Goal: Task Accomplishment & Management: Manage account settings

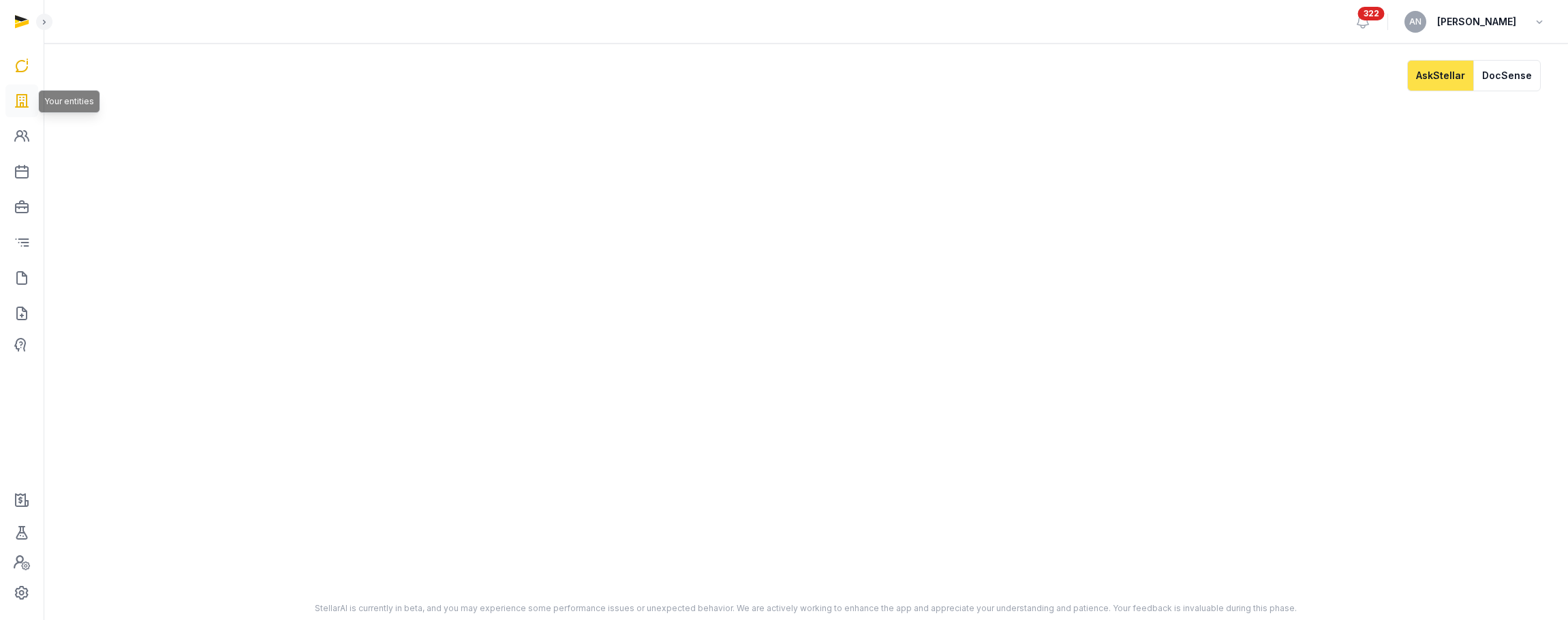
click at [30, 97] on link at bounding box center [22, 101] width 33 height 33
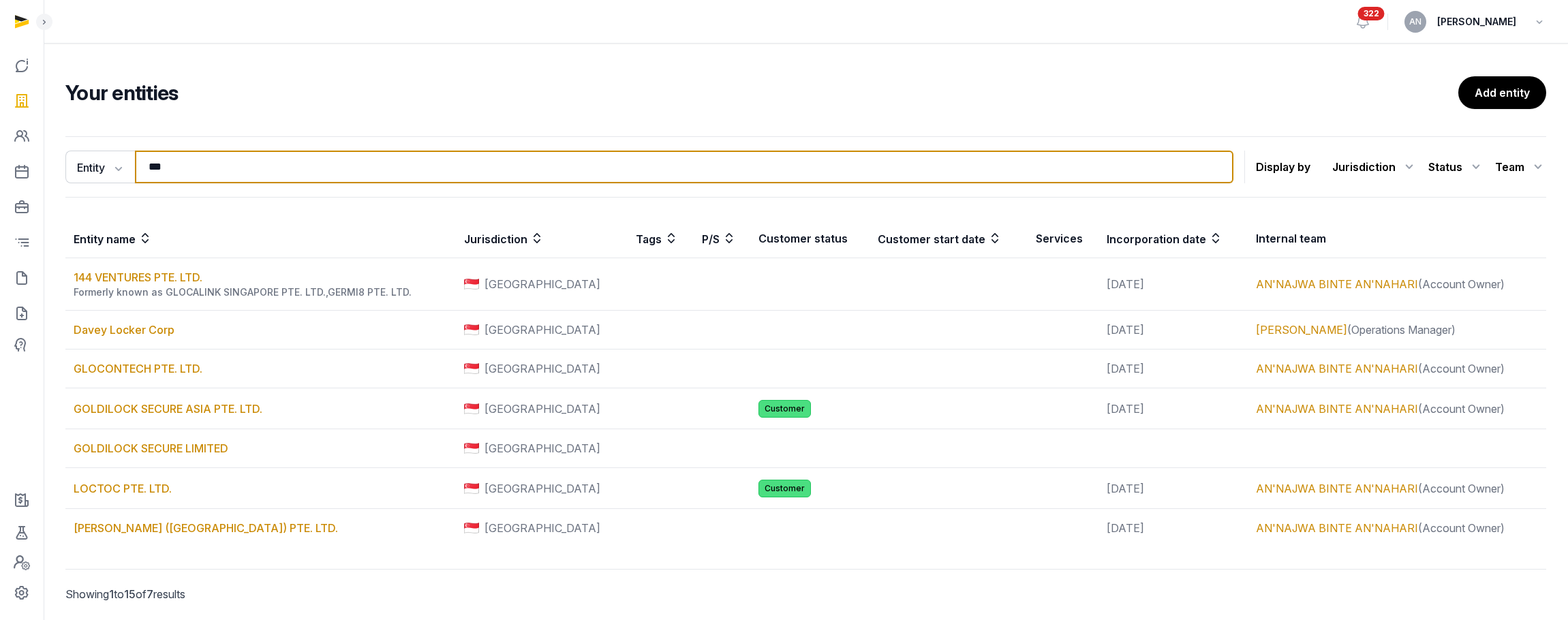
click at [160, 157] on input "***" at bounding box center [683, 167] width 1098 height 33
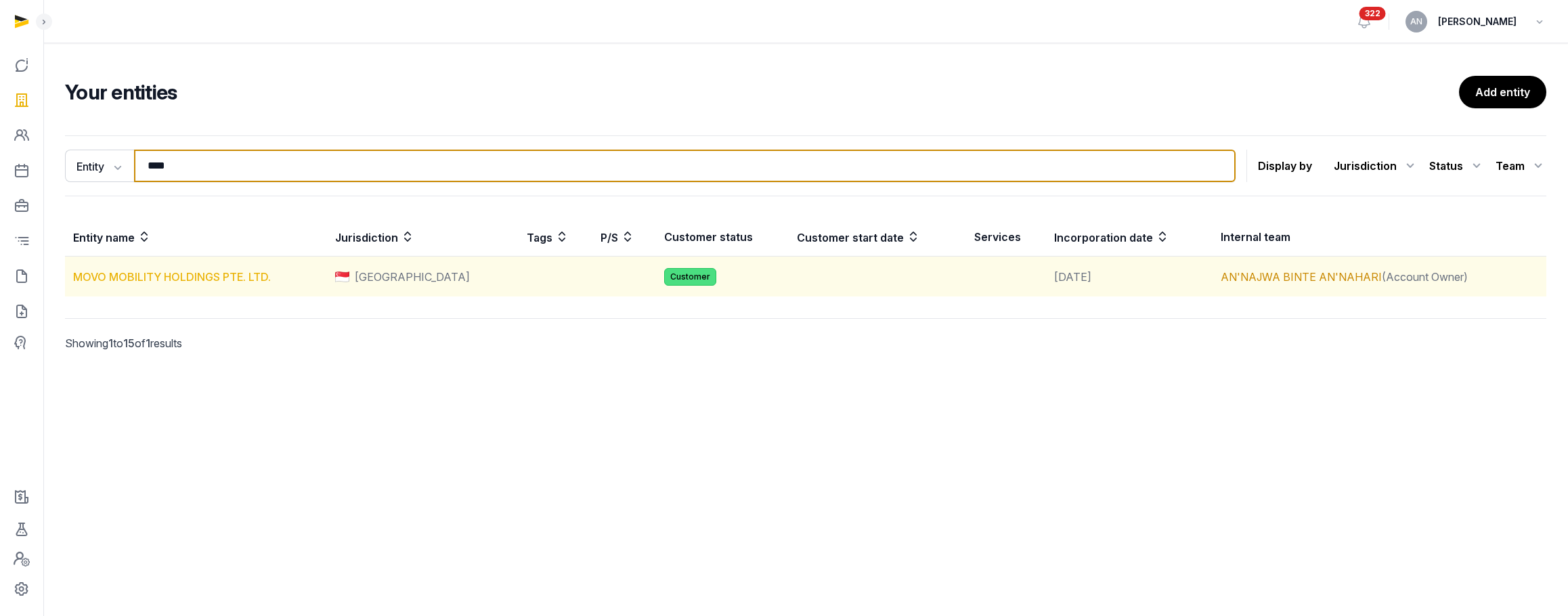
type input "****"
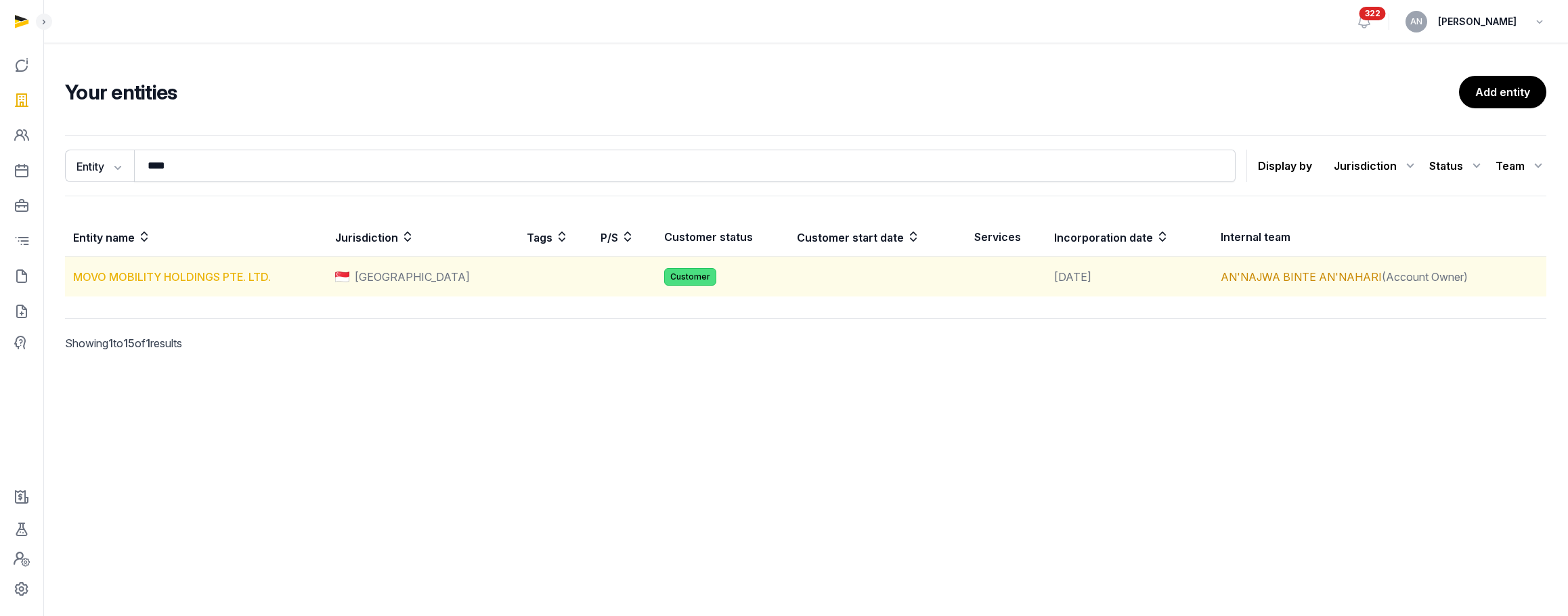
click at [131, 276] on link "MOVO MOBILITY HOLDINGS PTE. LTD." at bounding box center [171, 277] width 197 height 14
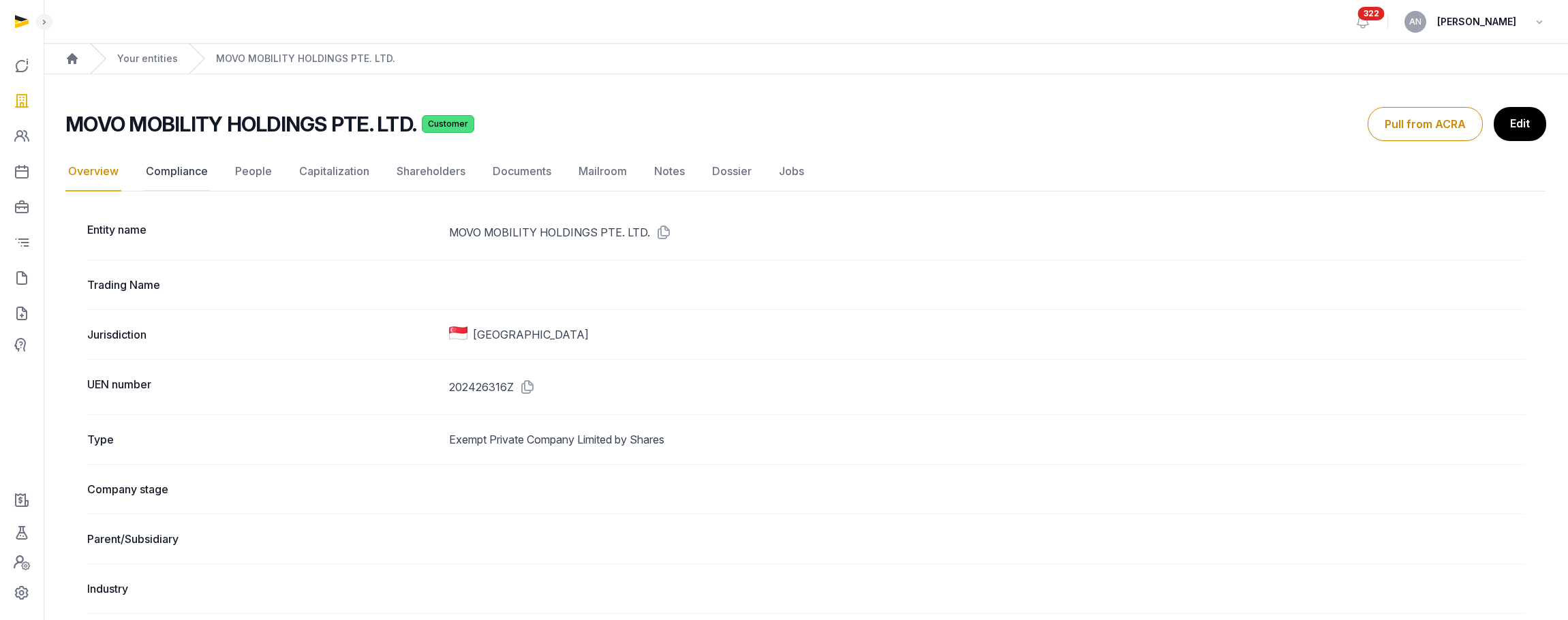
click at [167, 173] on link "Compliance" at bounding box center [177, 171] width 68 height 39
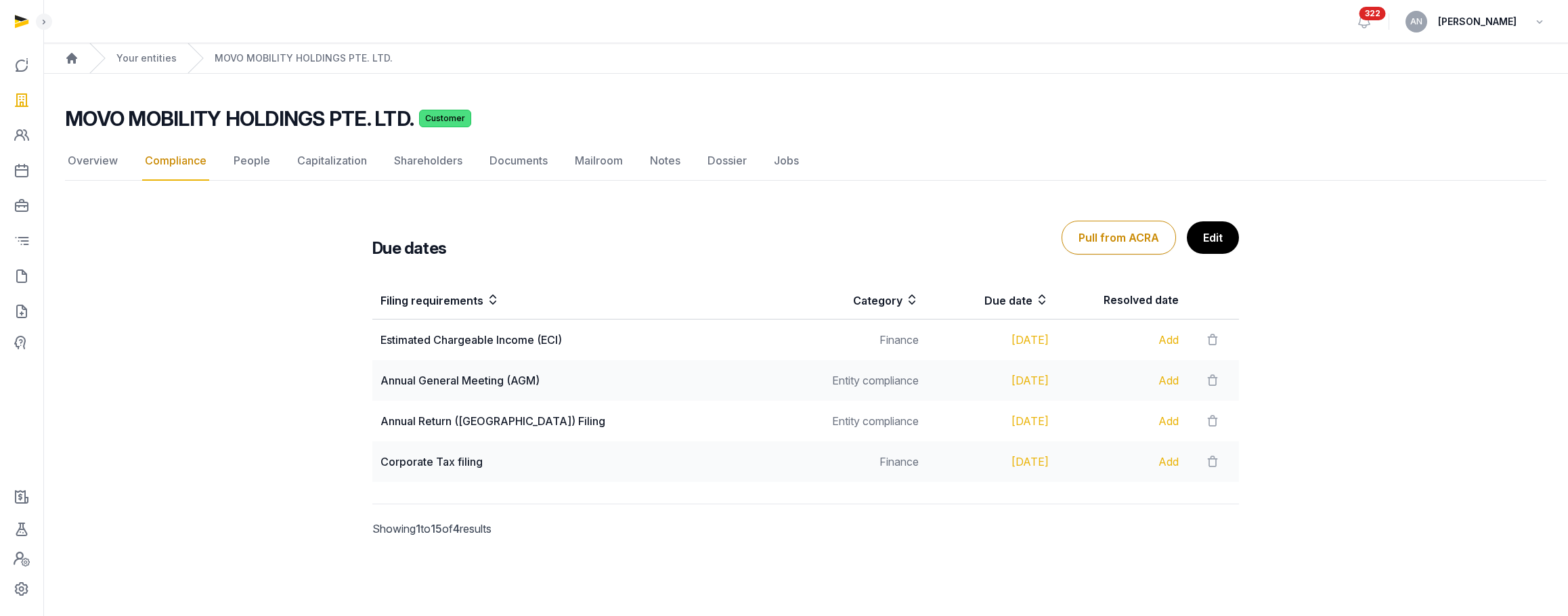
click at [1210, 242] on link "Edit" at bounding box center [1212, 237] width 52 height 33
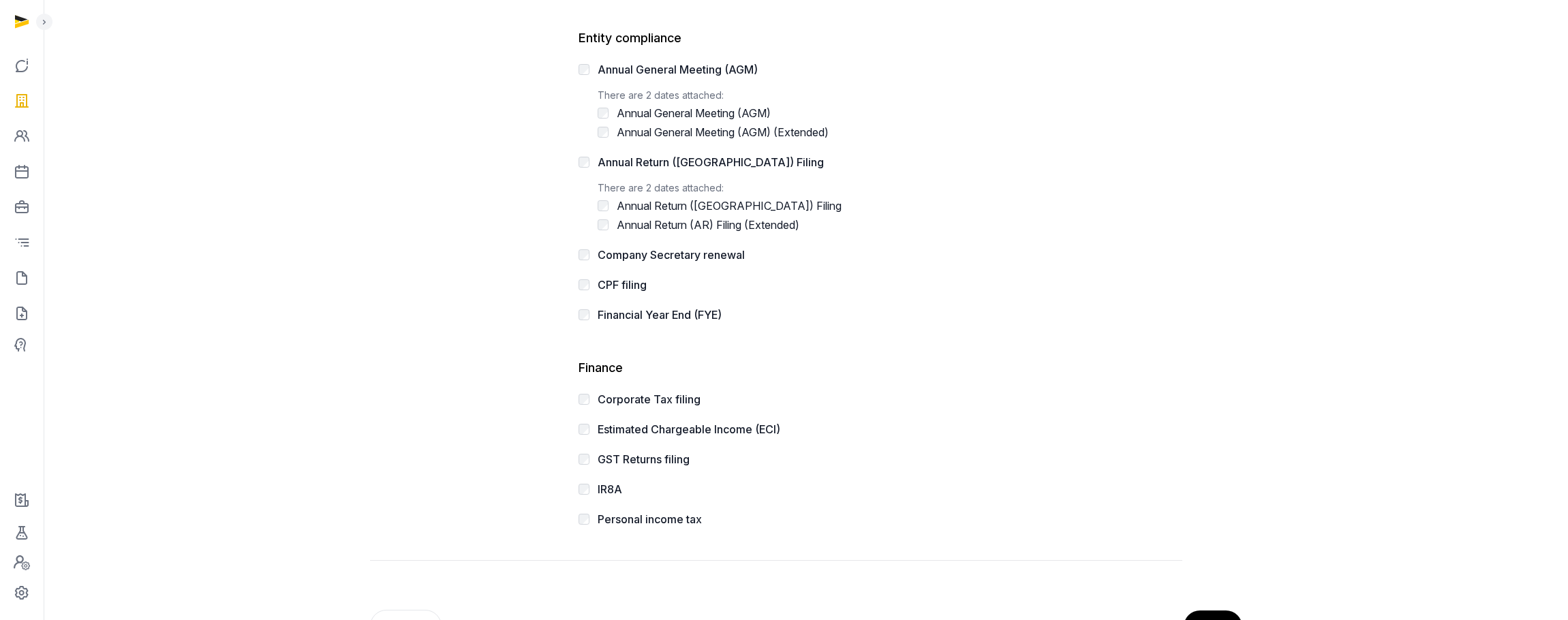
scroll to position [327, 0]
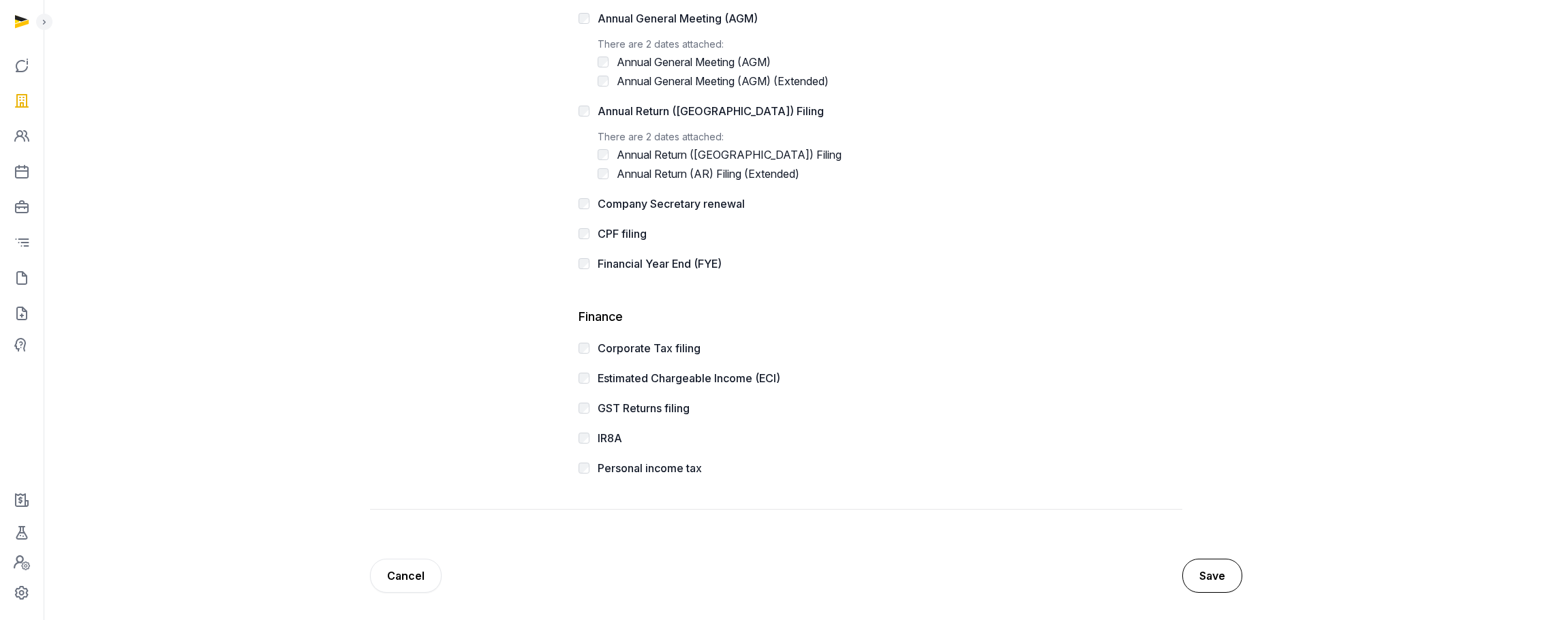
click at [1208, 572] on button "Save" at bounding box center [1212, 575] width 60 height 34
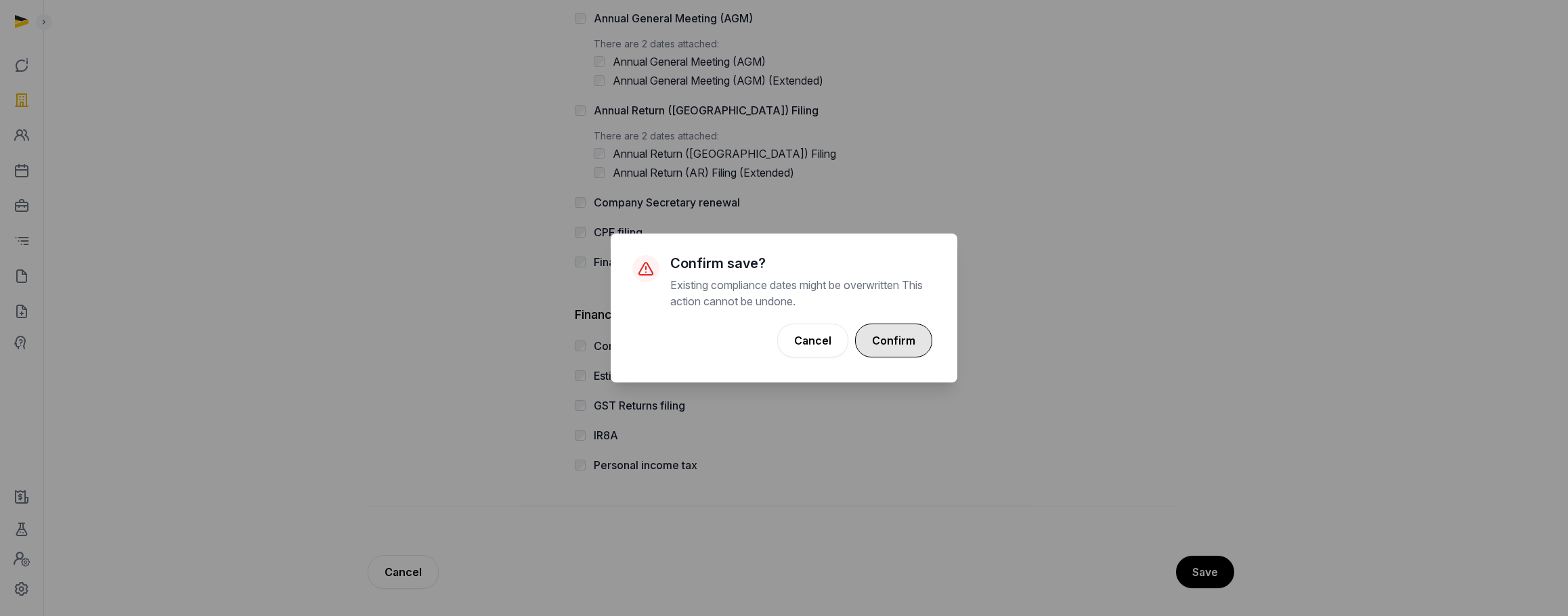
click at [896, 347] on button "Confirm" at bounding box center [894, 340] width 77 height 34
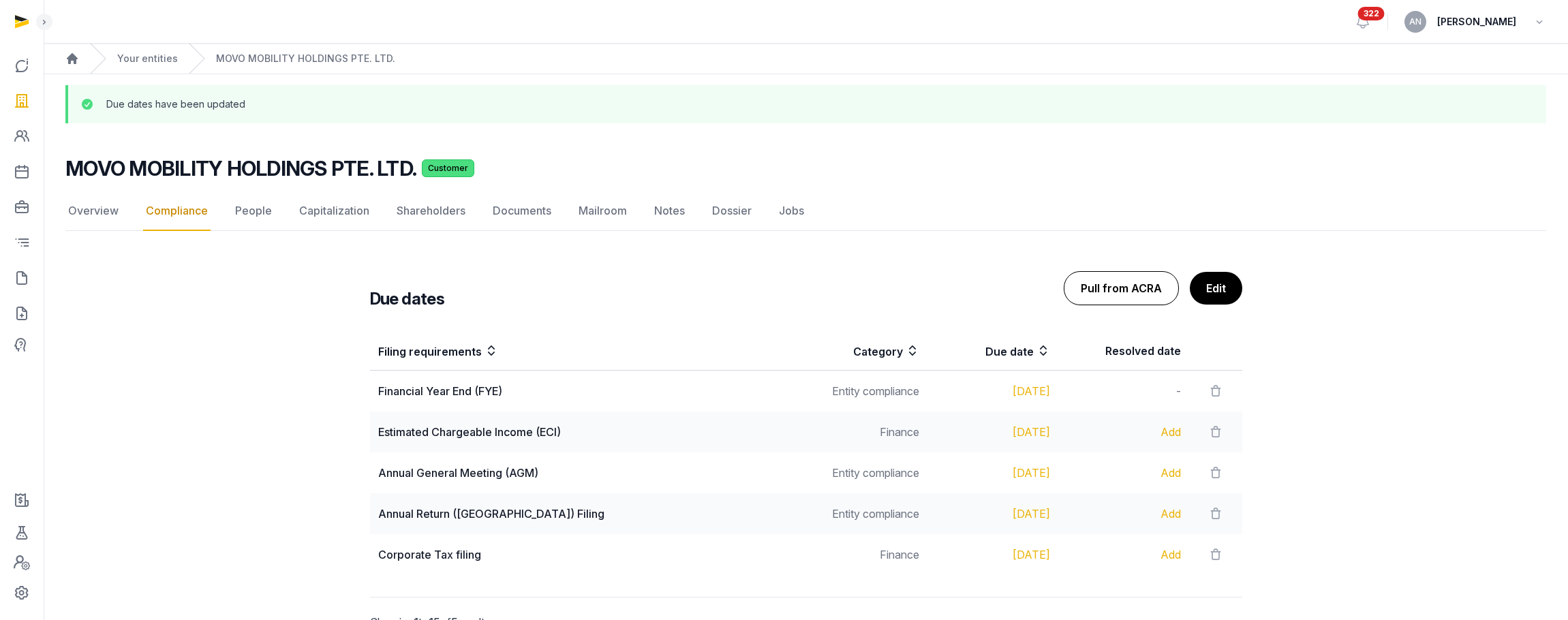
click at [1098, 296] on button "Pull from ACRA" at bounding box center [1122, 288] width 115 height 34
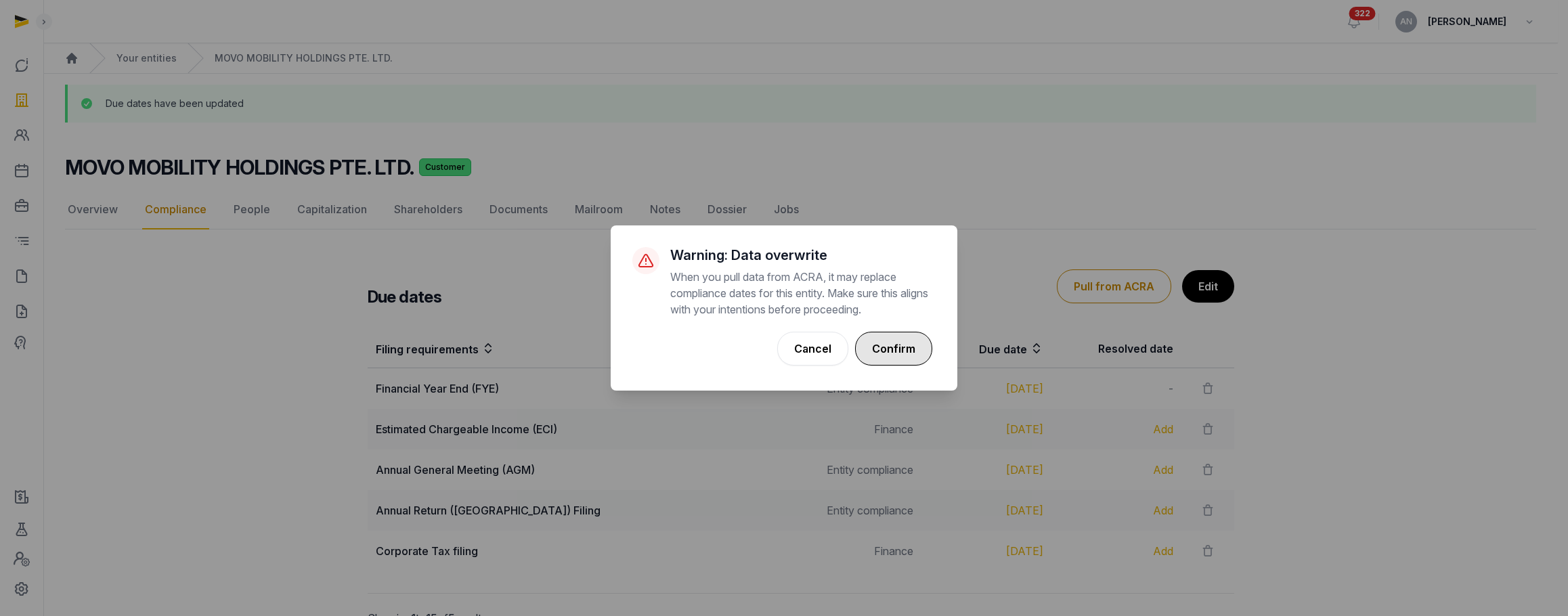
click at [914, 356] on button "Confirm" at bounding box center [894, 348] width 77 height 34
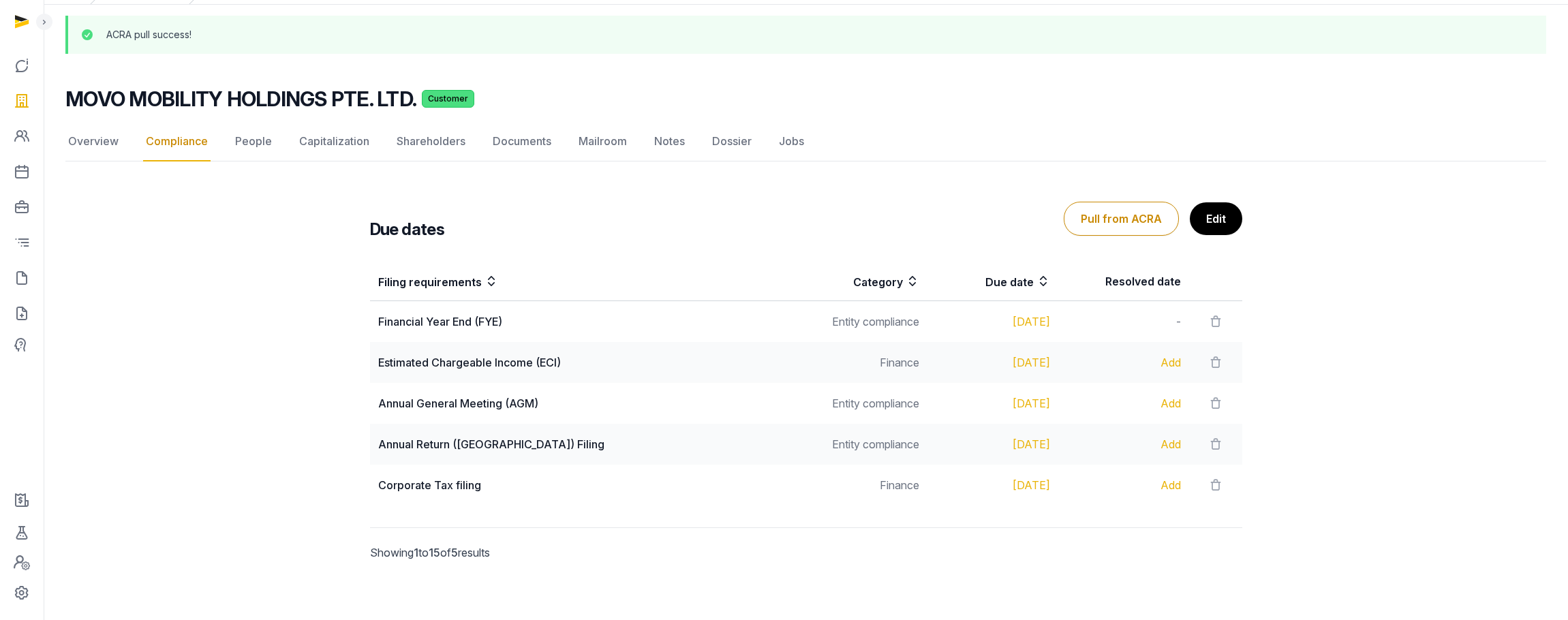
scroll to position [76, 0]
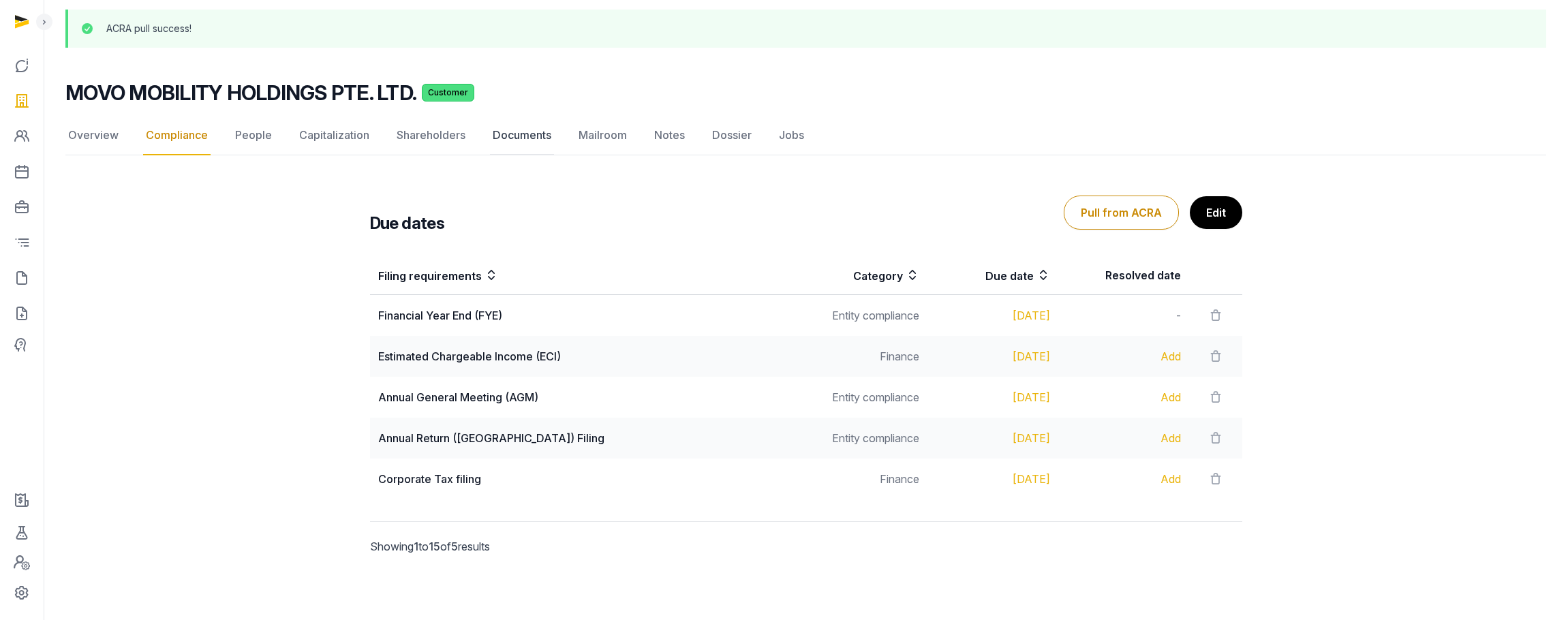
click at [507, 136] on link "Documents" at bounding box center [522, 135] width 64 height 39
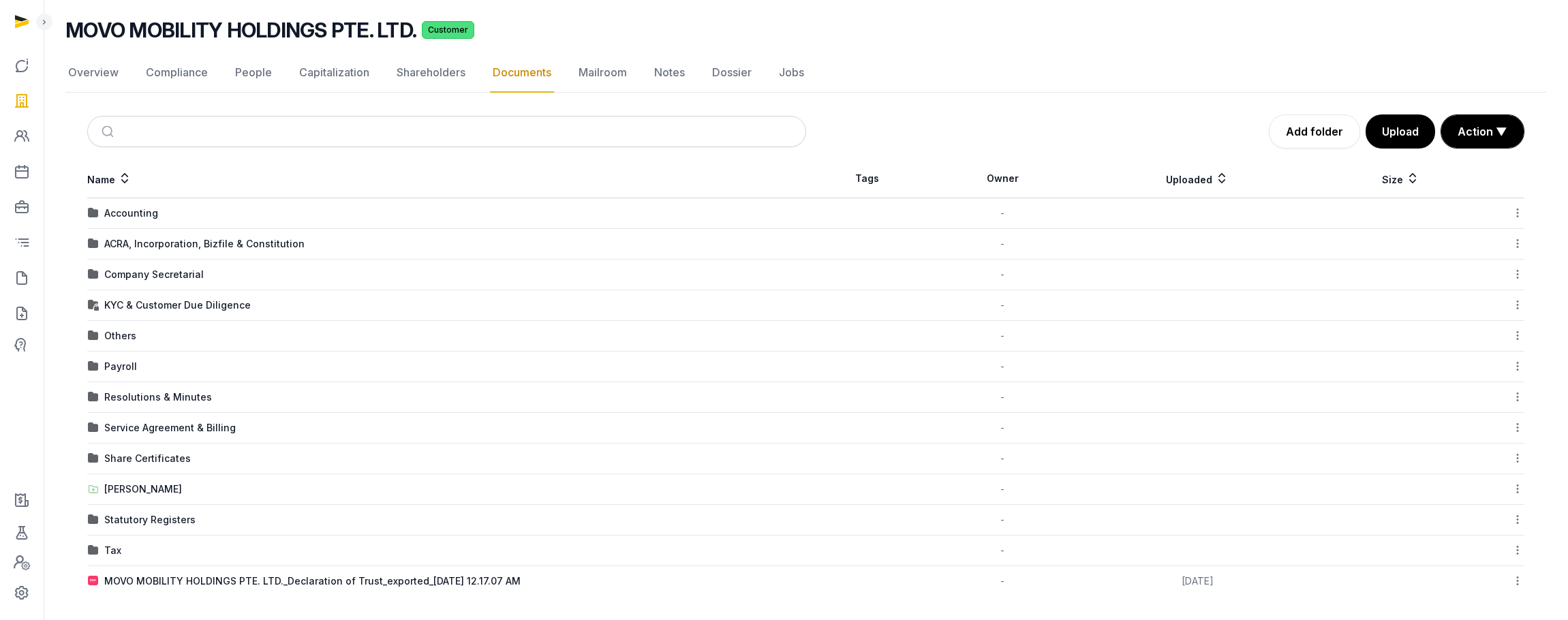
scroll to position [92, 0]
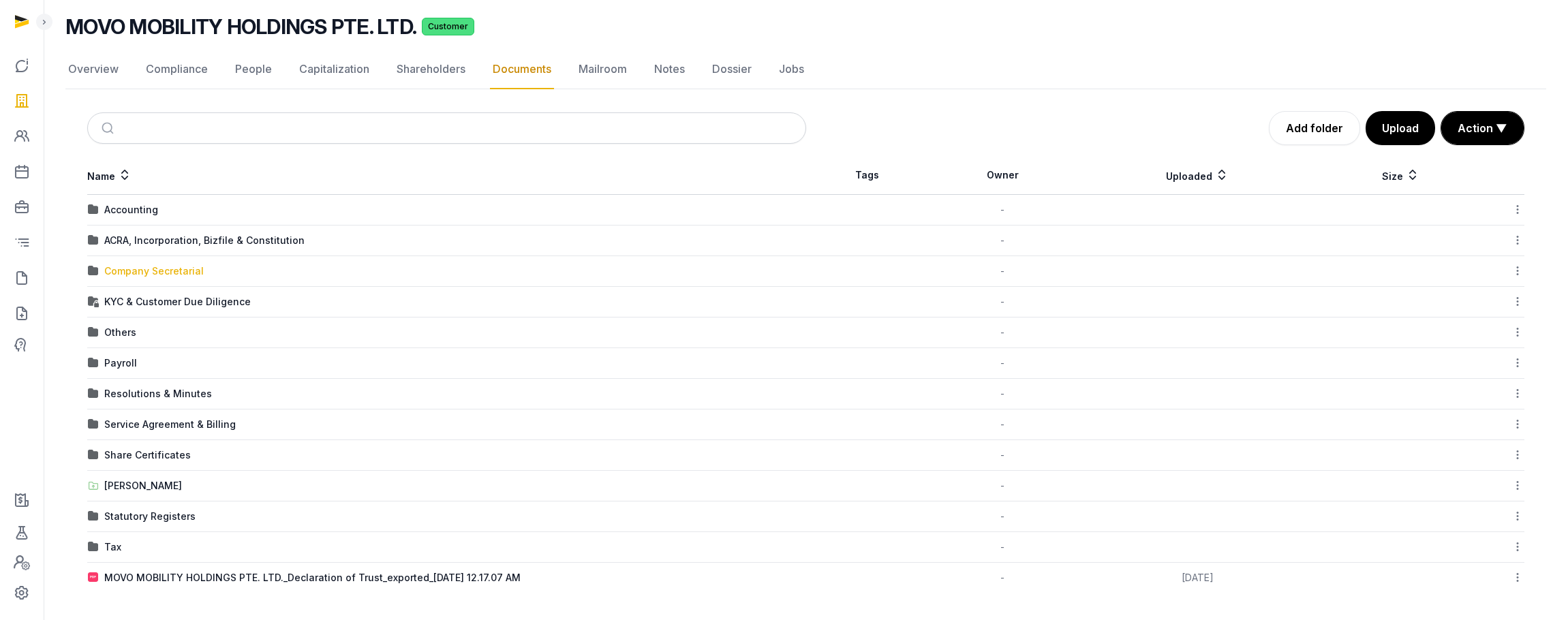
click at [165, 276] on div "Company Secretarial" at bounding box center [154, 271] width 100 height 14
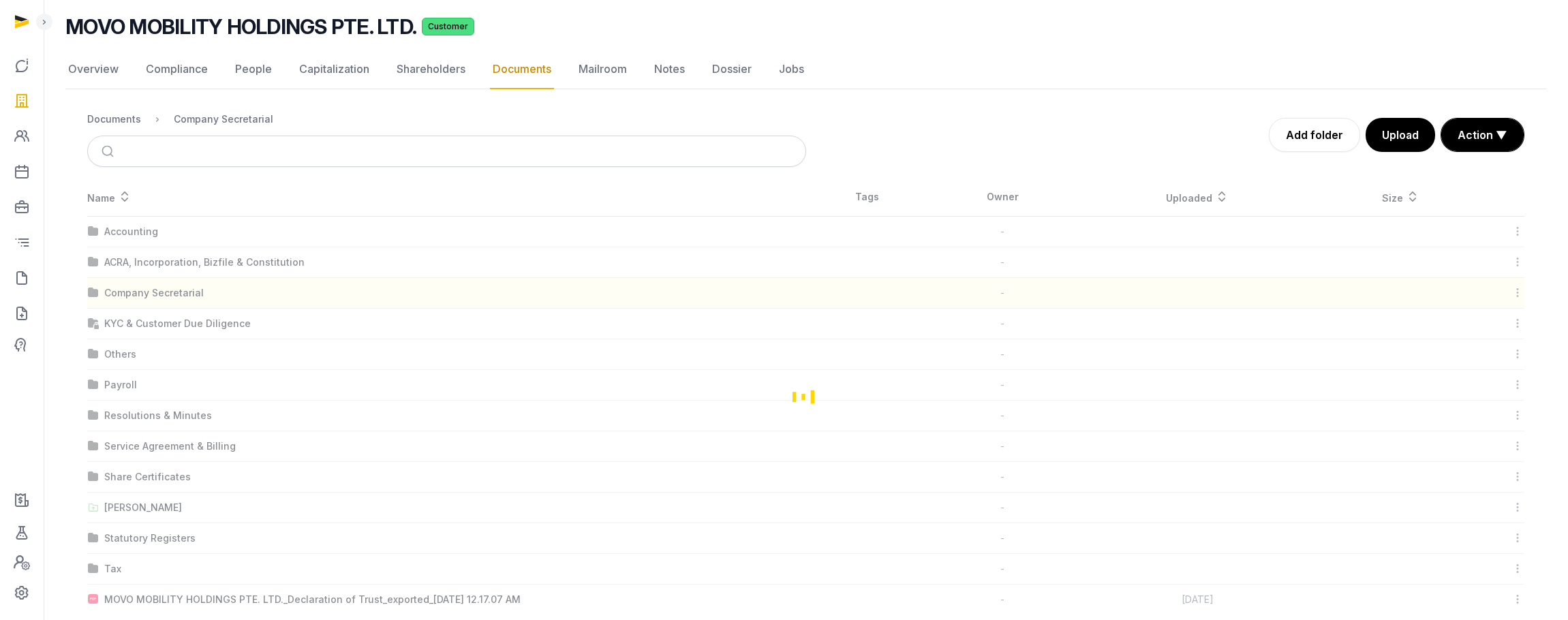
scroll to position [0, 0]
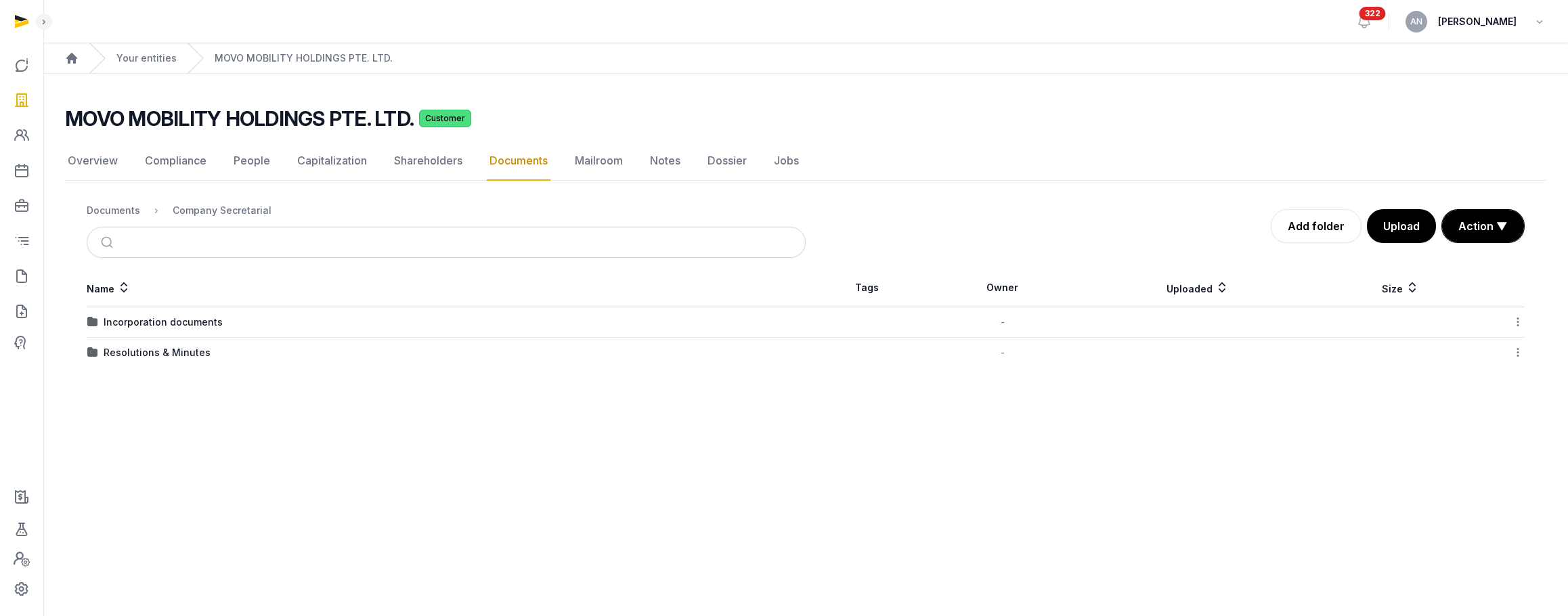
click at [172, 324] on div "Incorporation documents" at bounding box center [163, 322] width 119 height 14
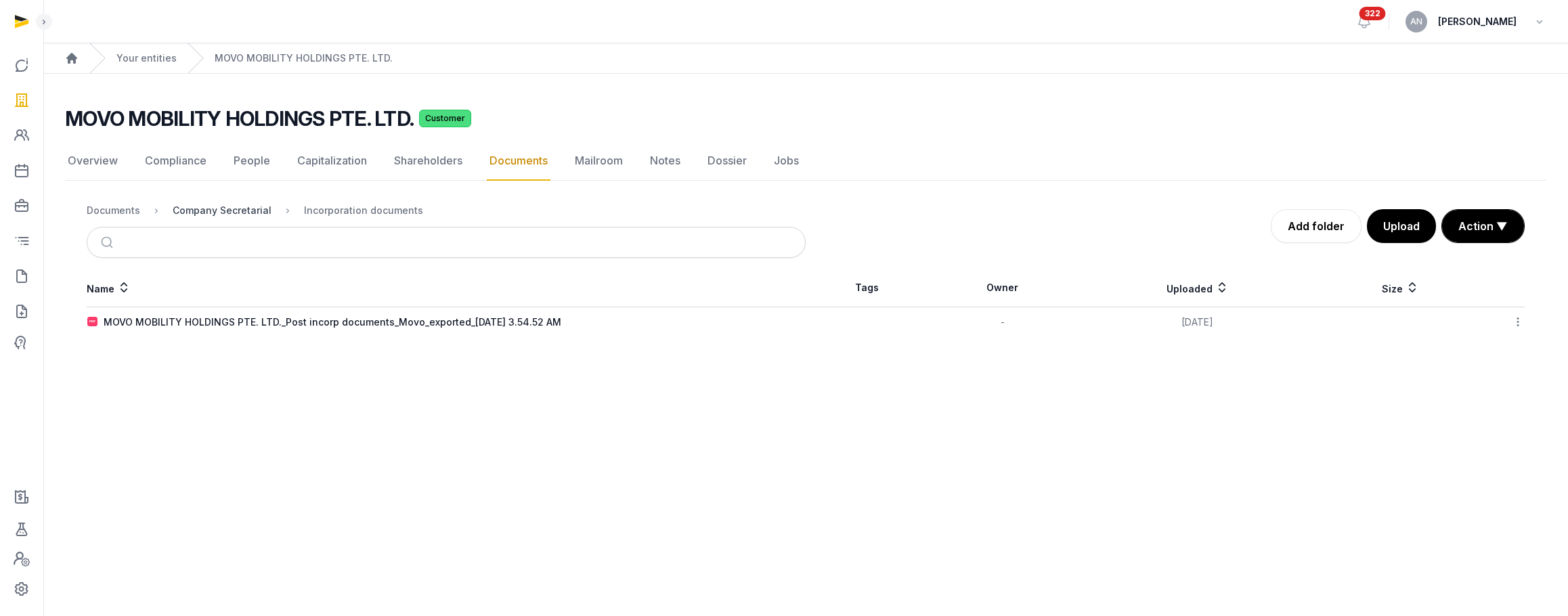
click at [217, 210] on div "Company Secretarial" at bounding box center [222, 210] width 99 height 14
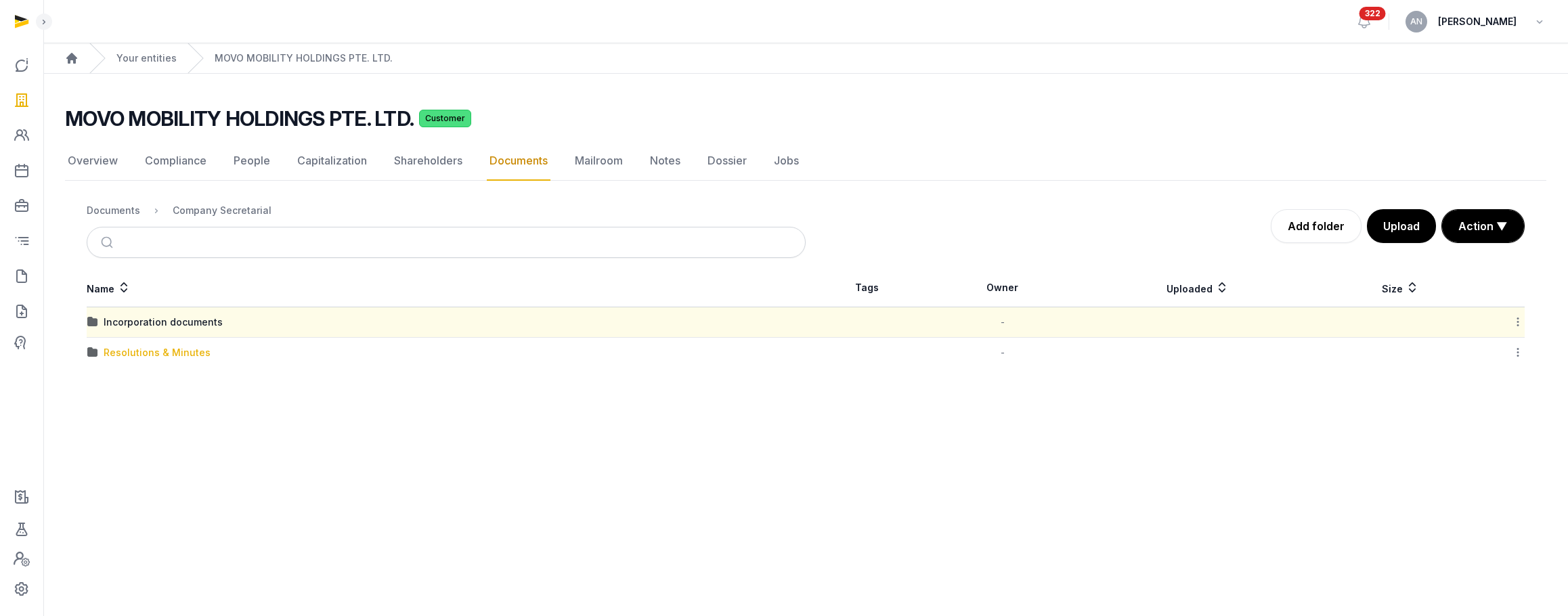
click at [132, 357] on div "Resolutions & Minutes" at bounding box center [157, 352] width 107 height 14
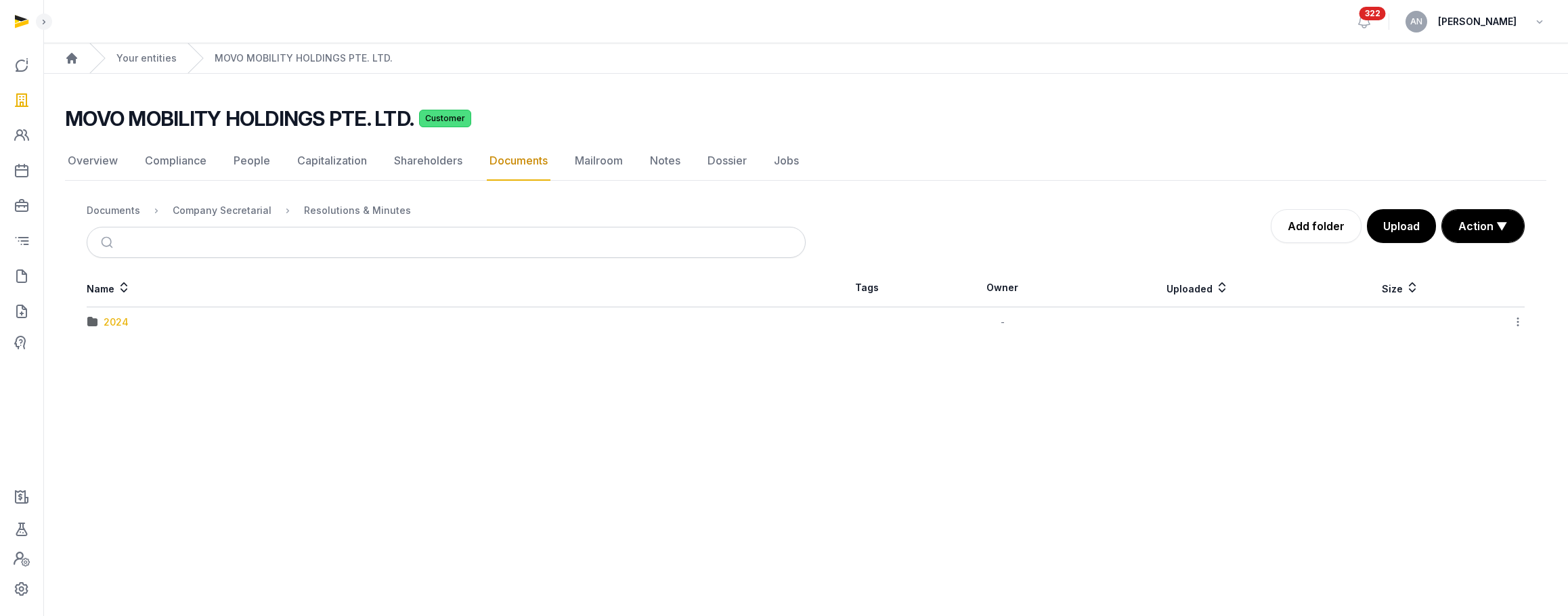
click at [109, 323] on div "2024" at bounding box center [116, 322] width 25 height 14
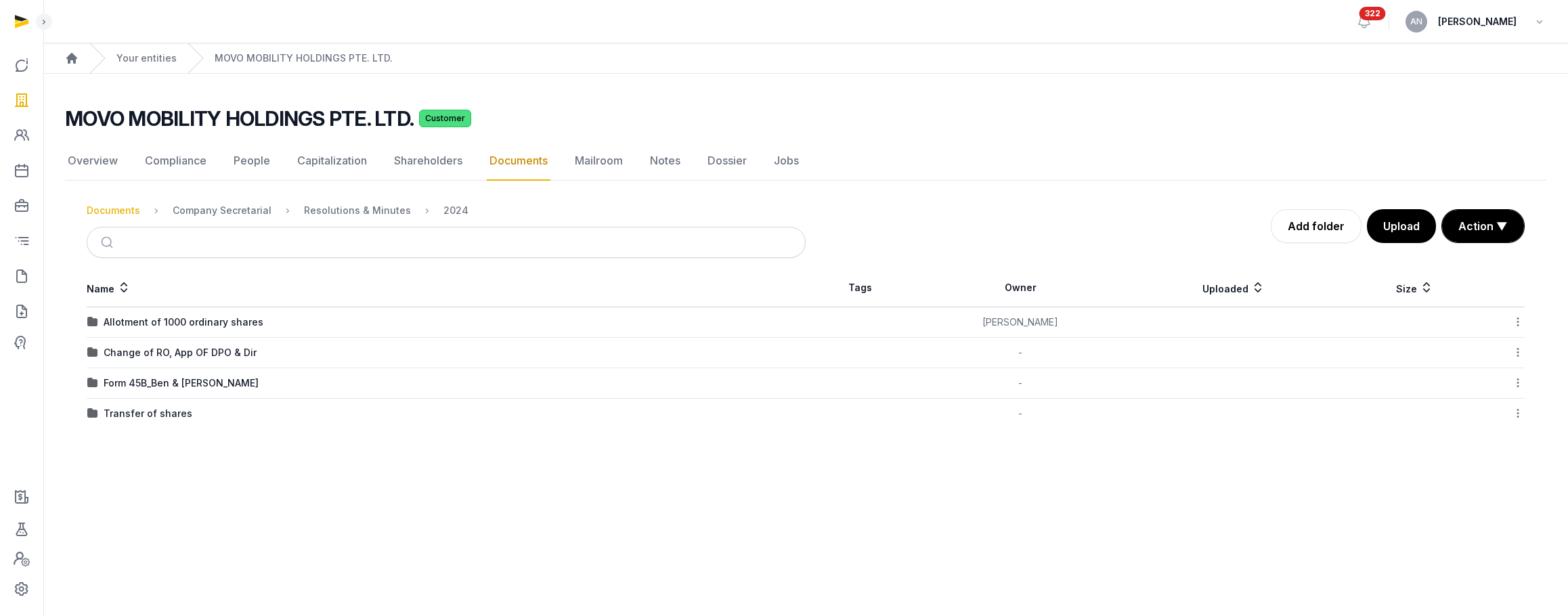
click at [123, 207] on div "Documents" at bounding box center [113, 210] width 54 height 14
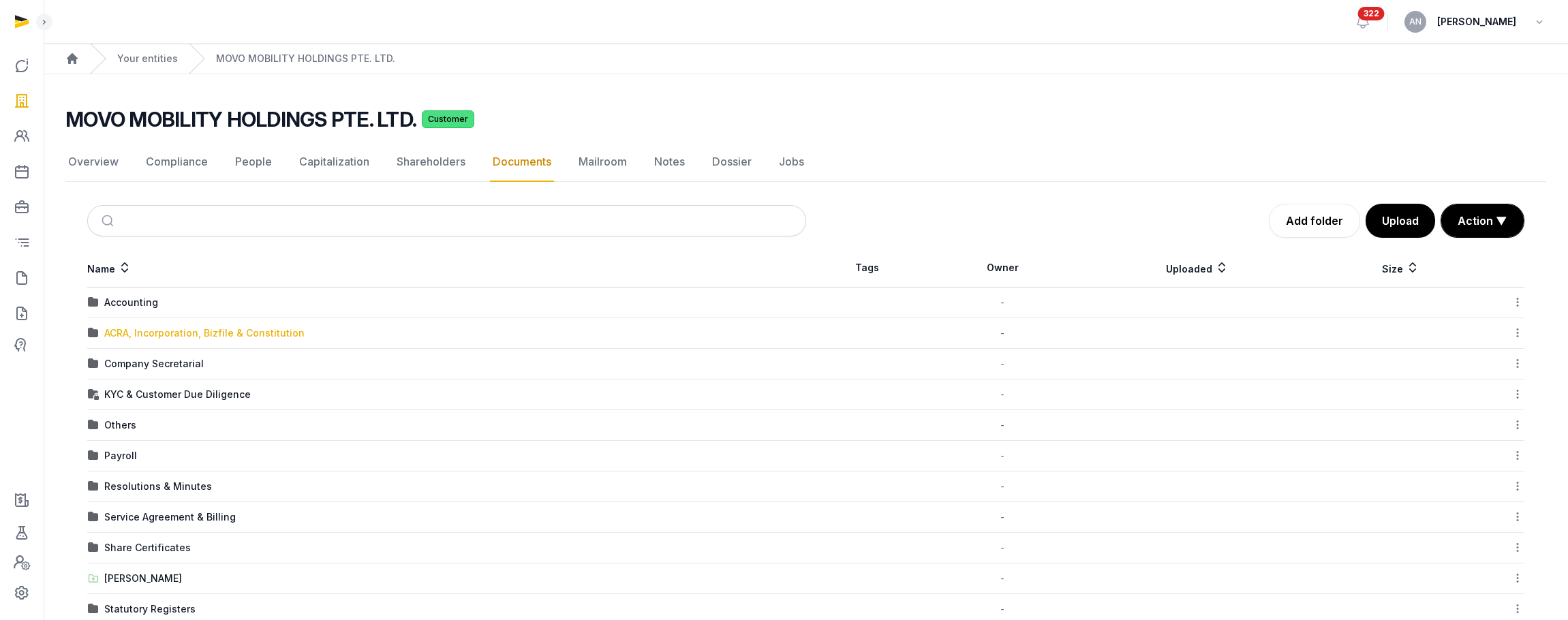
click at [164, 334] on div "ACRA, Incorporation, Bizfile & Constitution" at bounding box center [204, 332] width 201 height 14
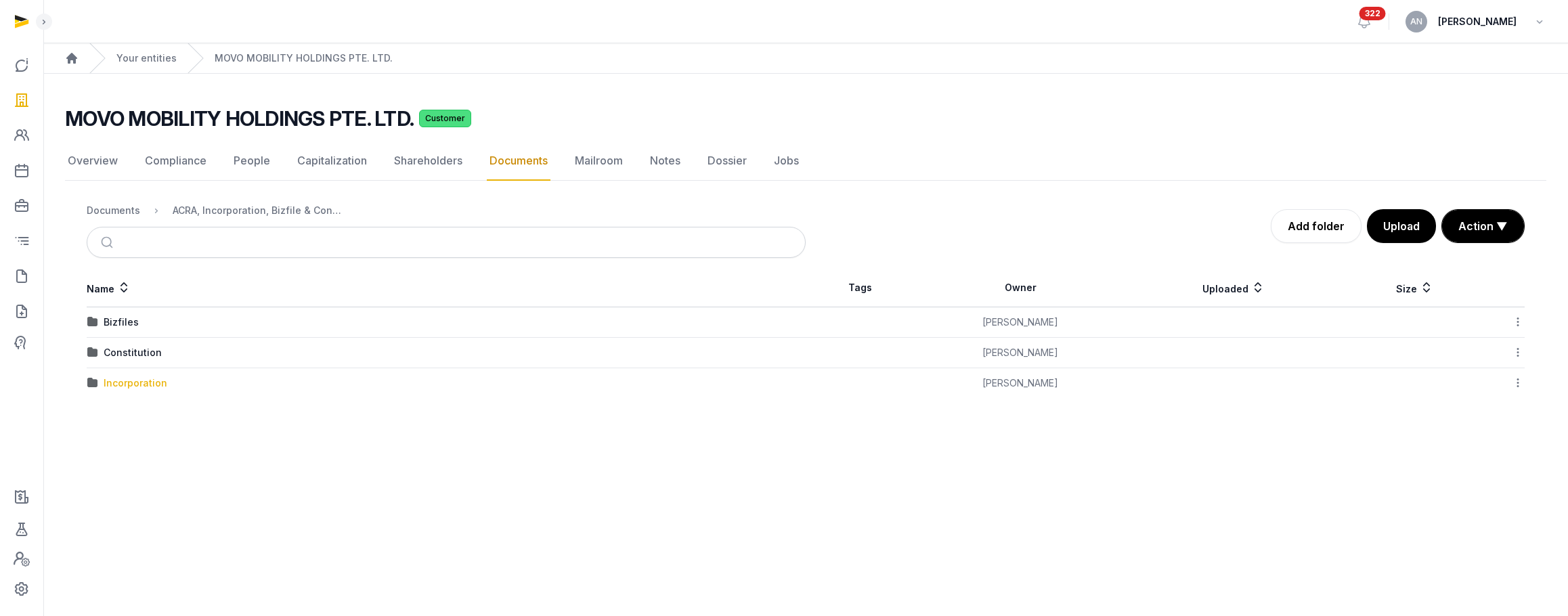
click at [131, 382] on div "Incorporation" at bounding box center [136, 383] width 64 height 14
click at [134, 357] on div "Pre-incorporation documents" at bounding box center [173, 352] width 139 height 14
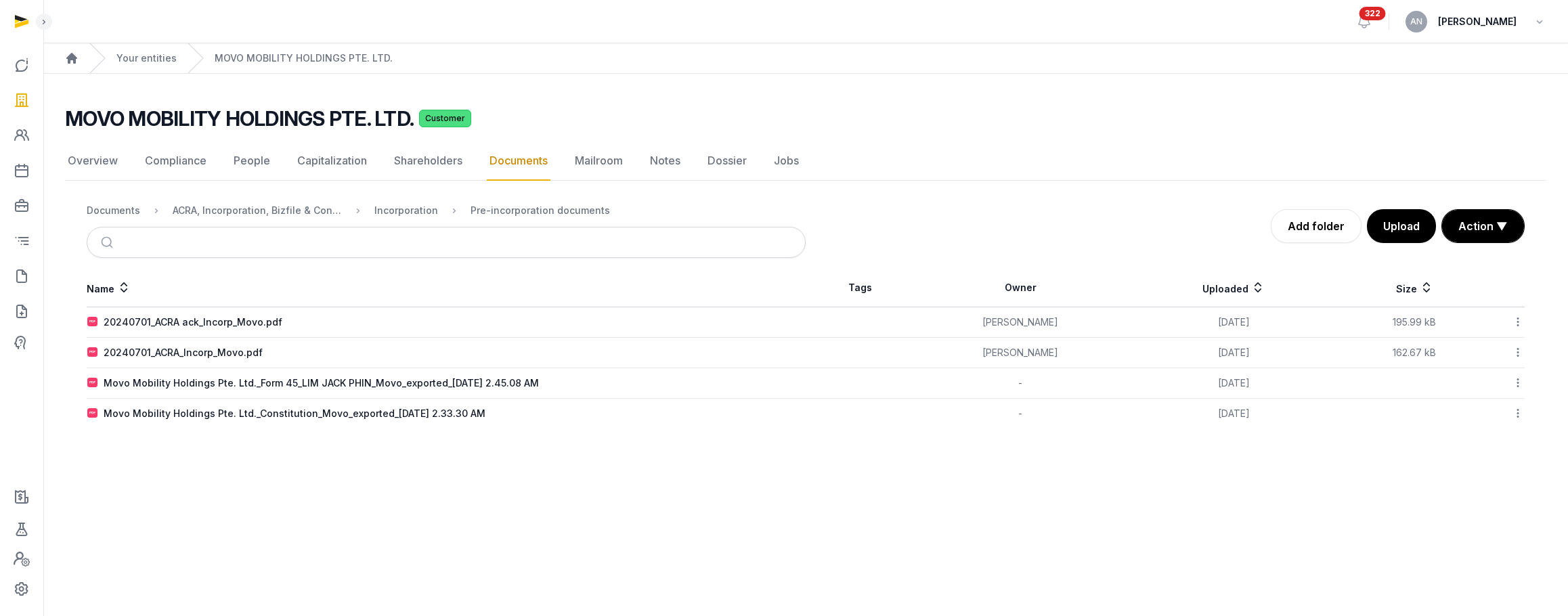
drag, startPoint x: 141, startPoint y: 351, endPoint x: 165, endPoint y: 347, distance: 24.3
click at [141, 351] on div "20240701_ACRA_Incorp_Movo.pdf" at bounding box center [183, 352] width 159 height 14
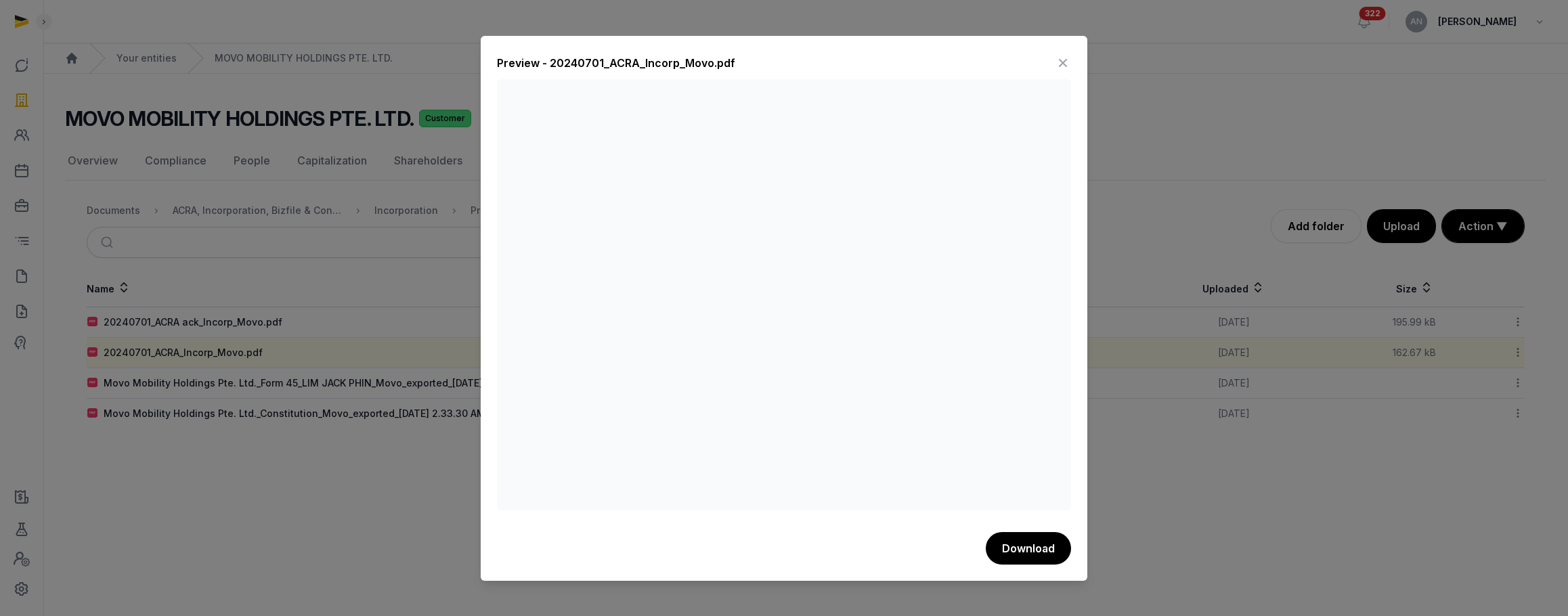
click at [1058, 59] on icon at bounding box center [1063, 63] width 16 height 22
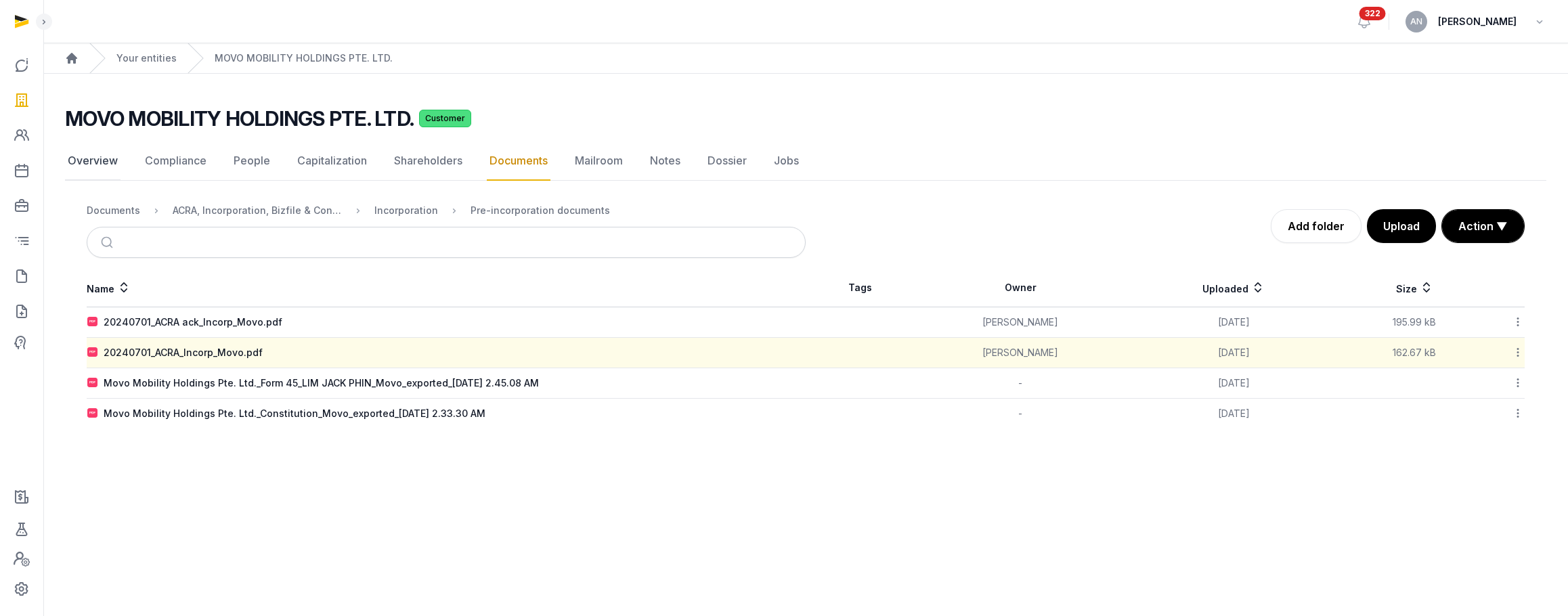
click at [110, 162] on link "Overview" at bounding box center [92, 161] width 56 height 39
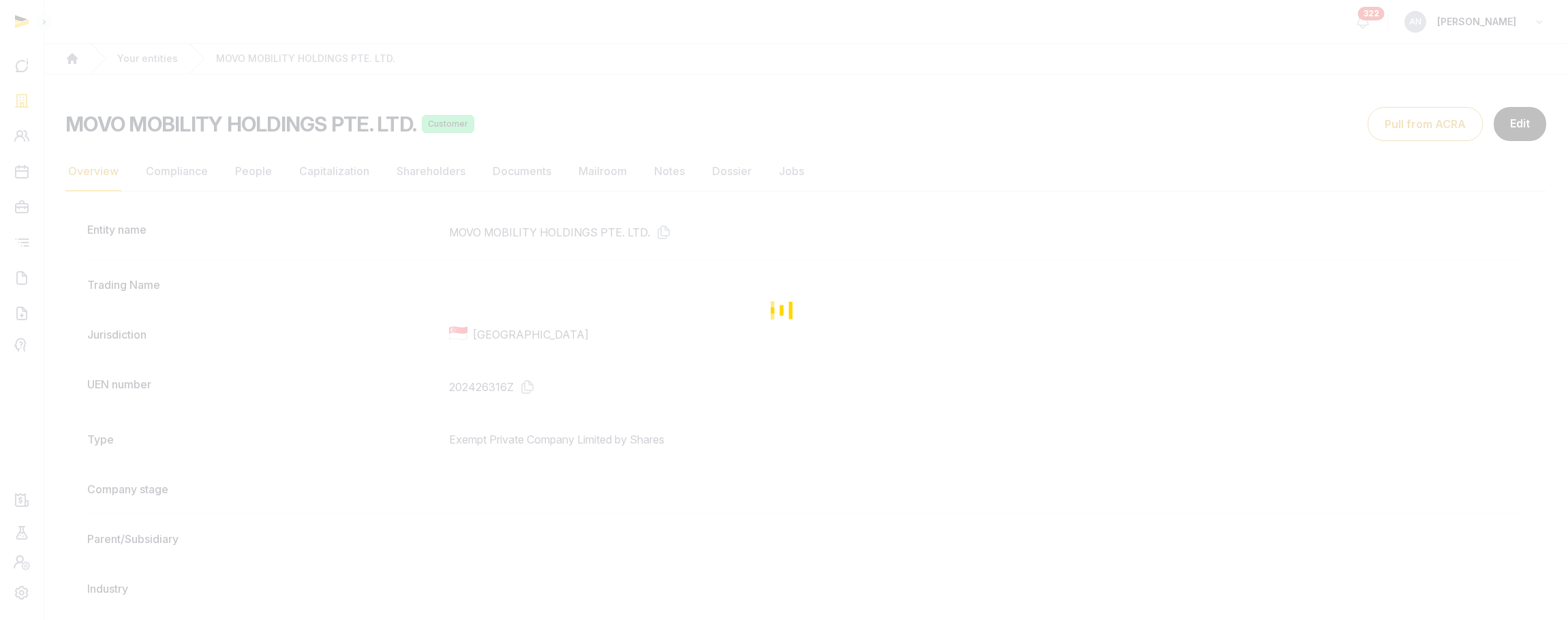
click at [167, 139] on div "Loading" at bounding box center [784, 310] width 1568 height 620
click at [169, 169] on div "Loading" at bounding box center [784, 310] width 1568 height 620
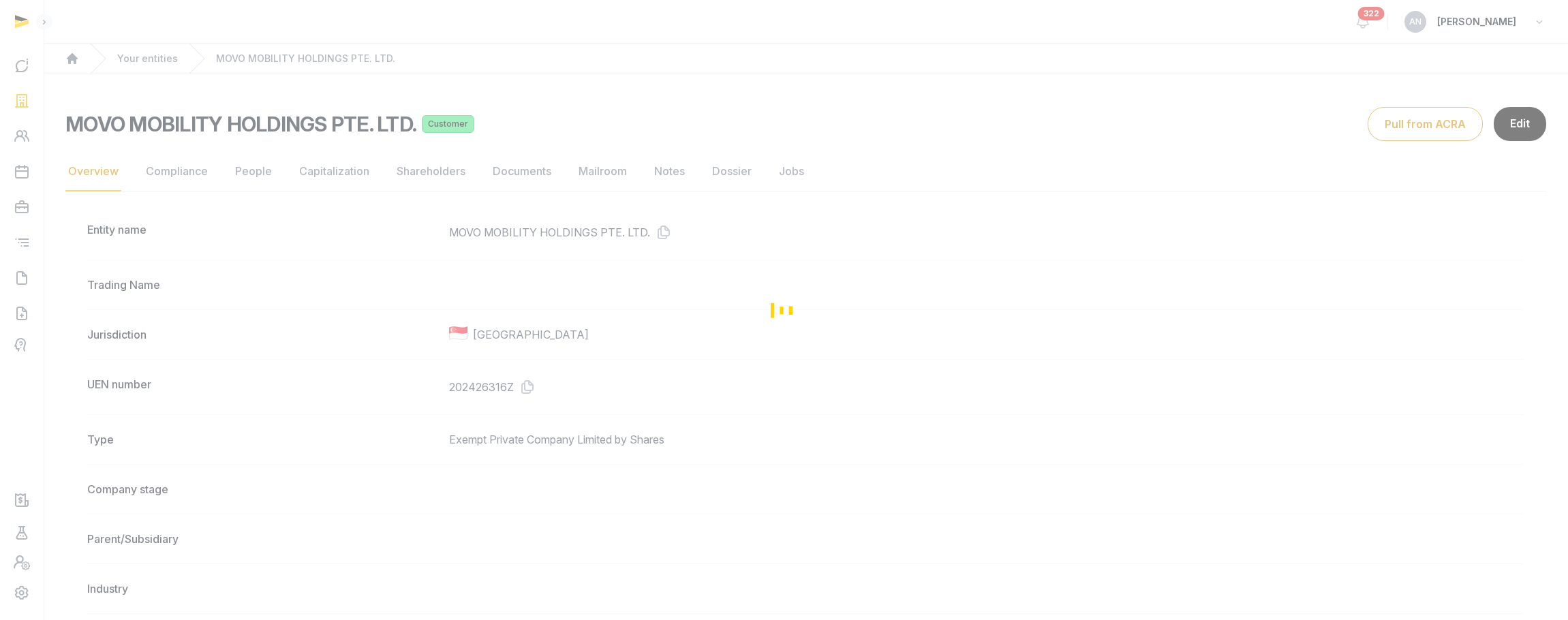
click at [169, 169] on div "Loading" at bounding box center [784, 310] width 1568 height 620
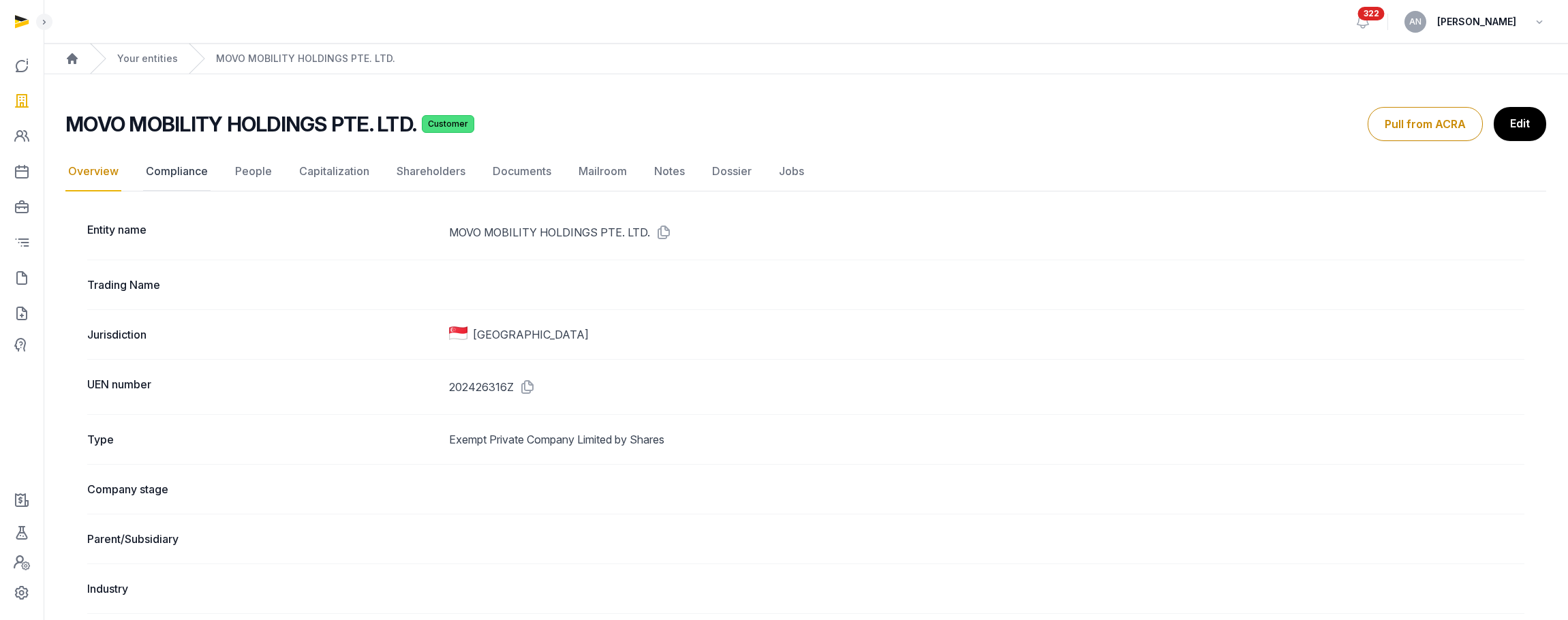
click at [170, 170] on link "Compliance" at bounding box center [177, 171] width 68 height 39
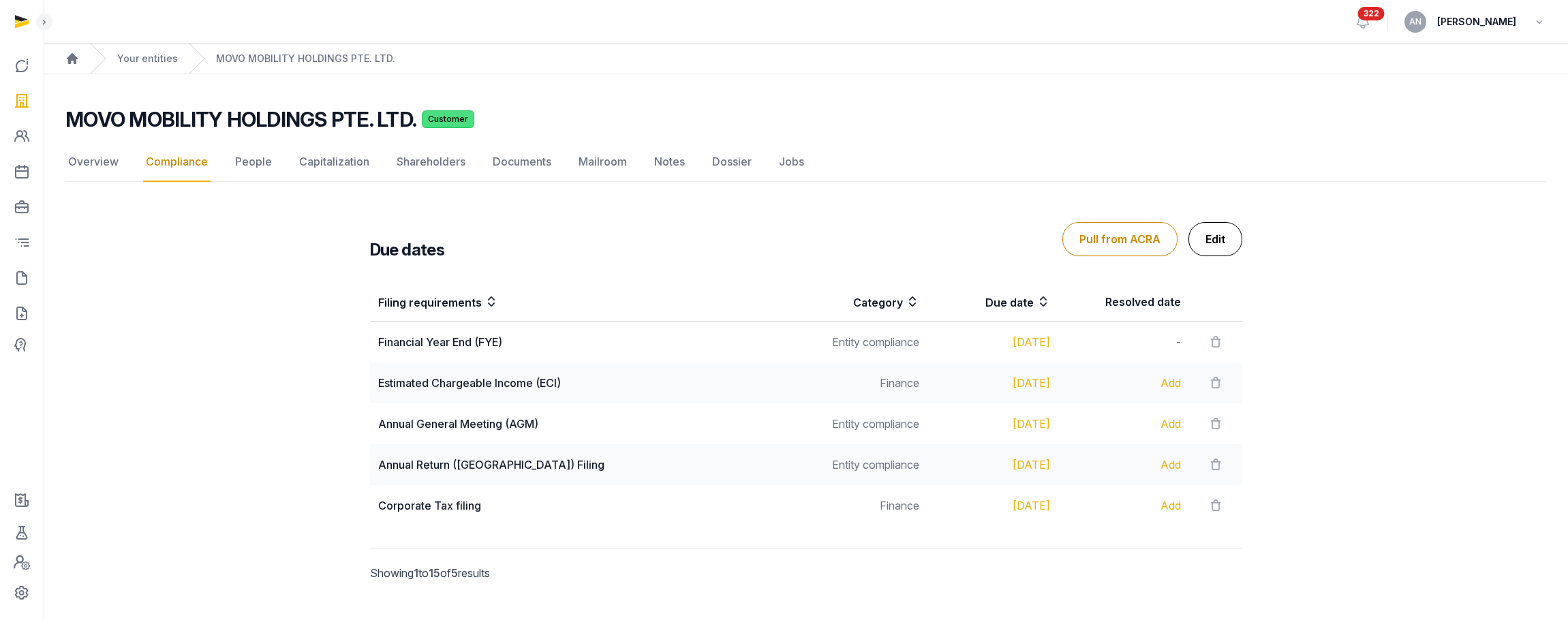
click at [1215, 243] on link "Edit" at bounding box center [1215, 239] width 54 height 34
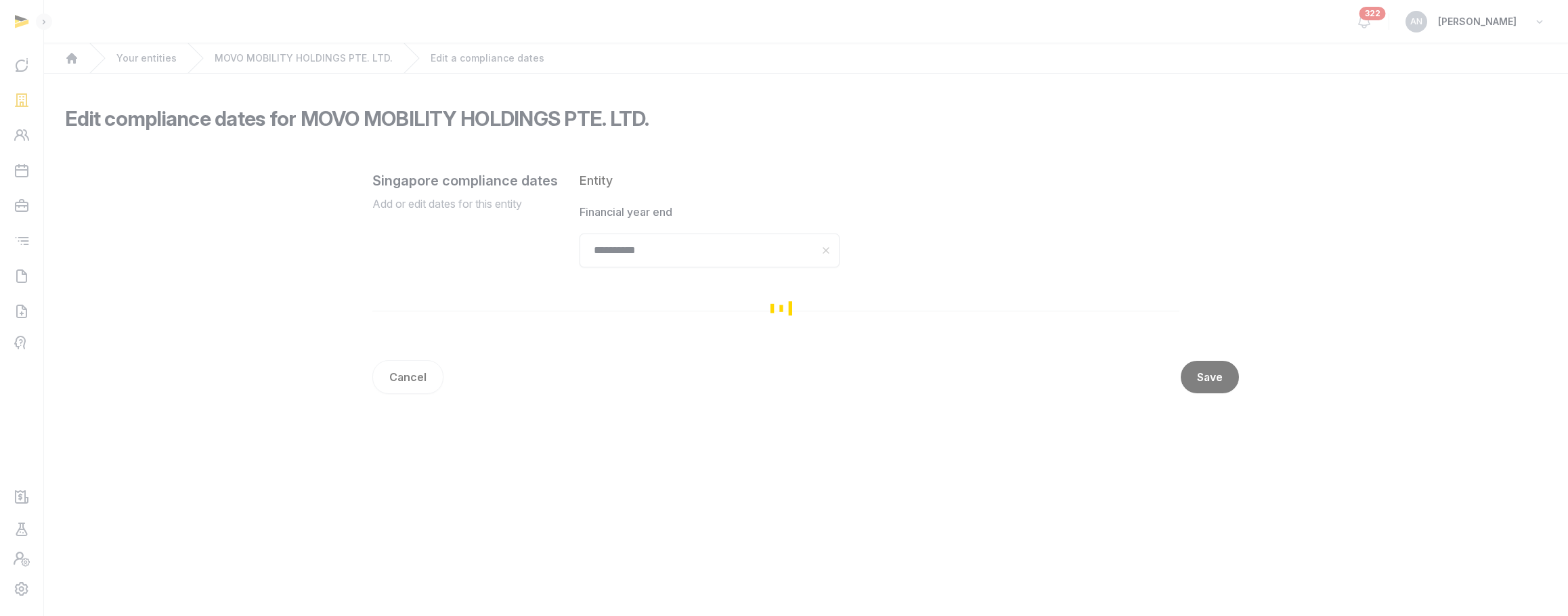
click at [701, 246] on div "Loading" at bounding box center [784, 308] width 1568 height 616
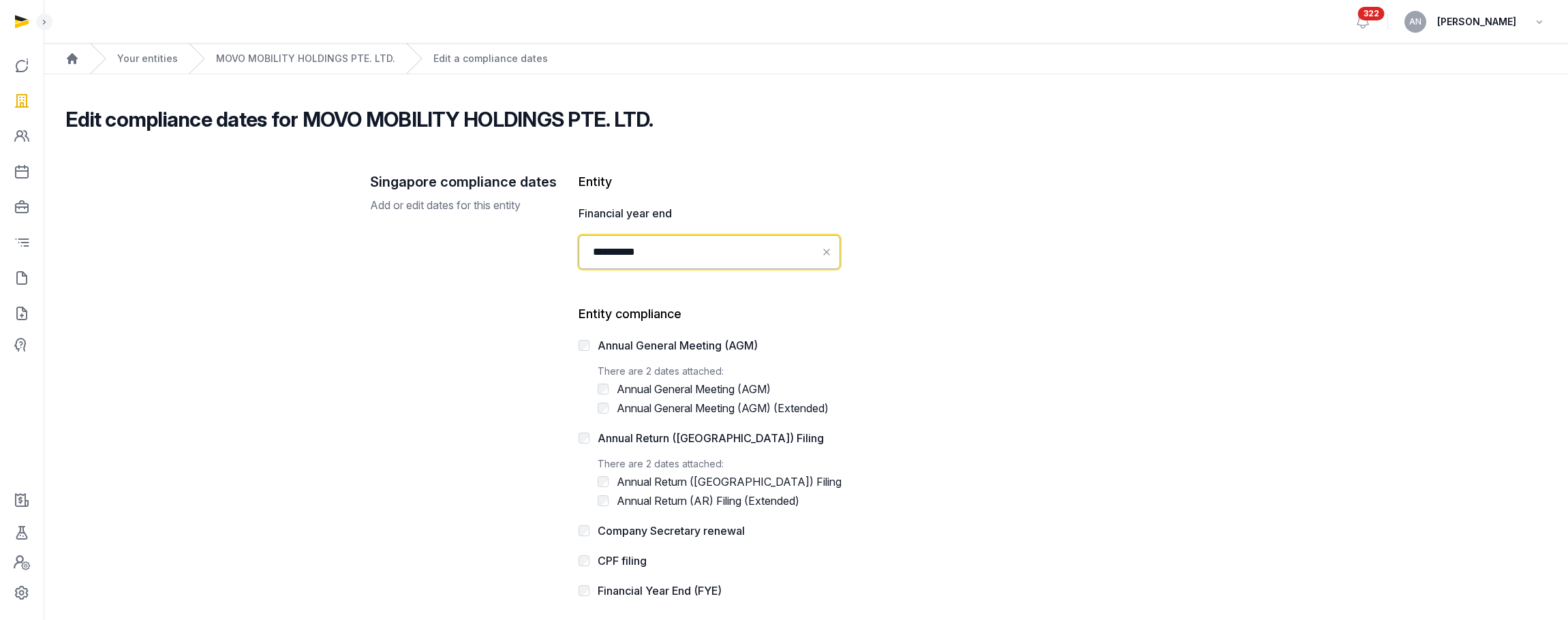
click at [670, 251] on input "**********" at bounding box center [710, 252] width 262 height 34
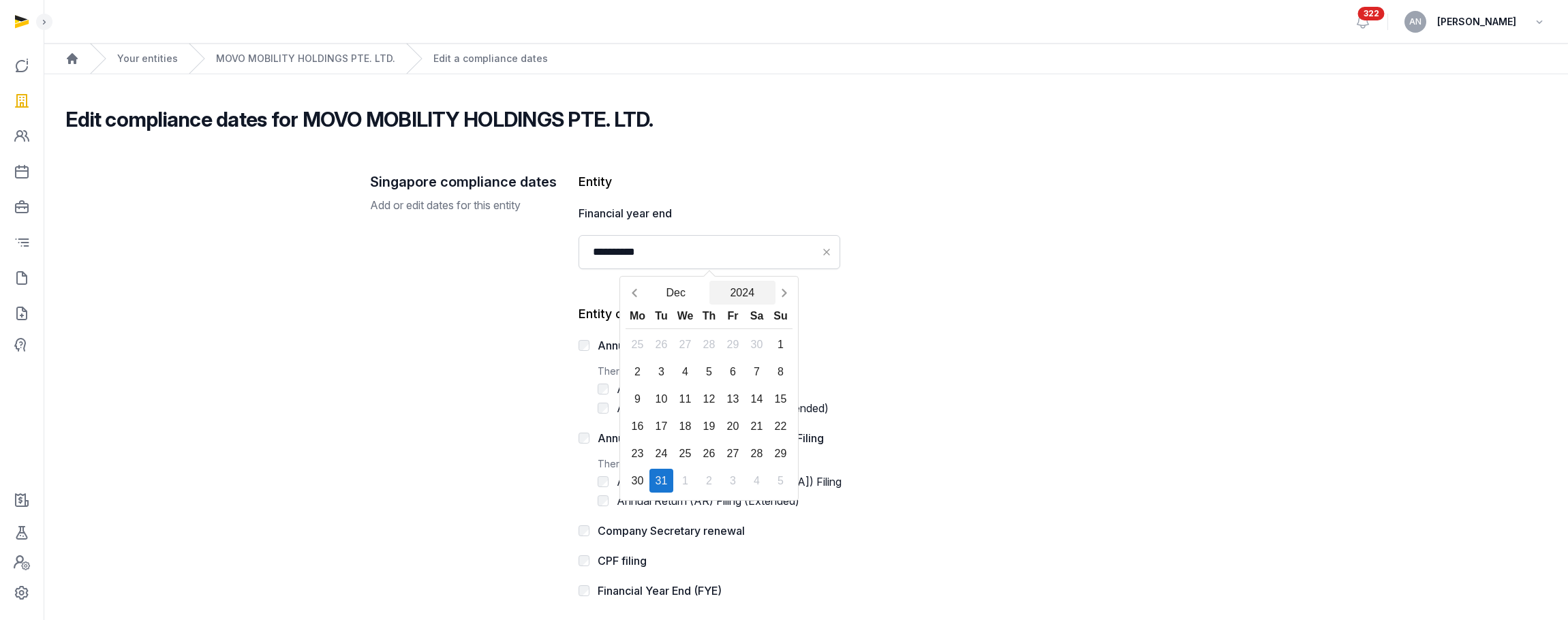
click at [752, 299] on button "2024" at bounding box center [743, 293] width 67 height 24
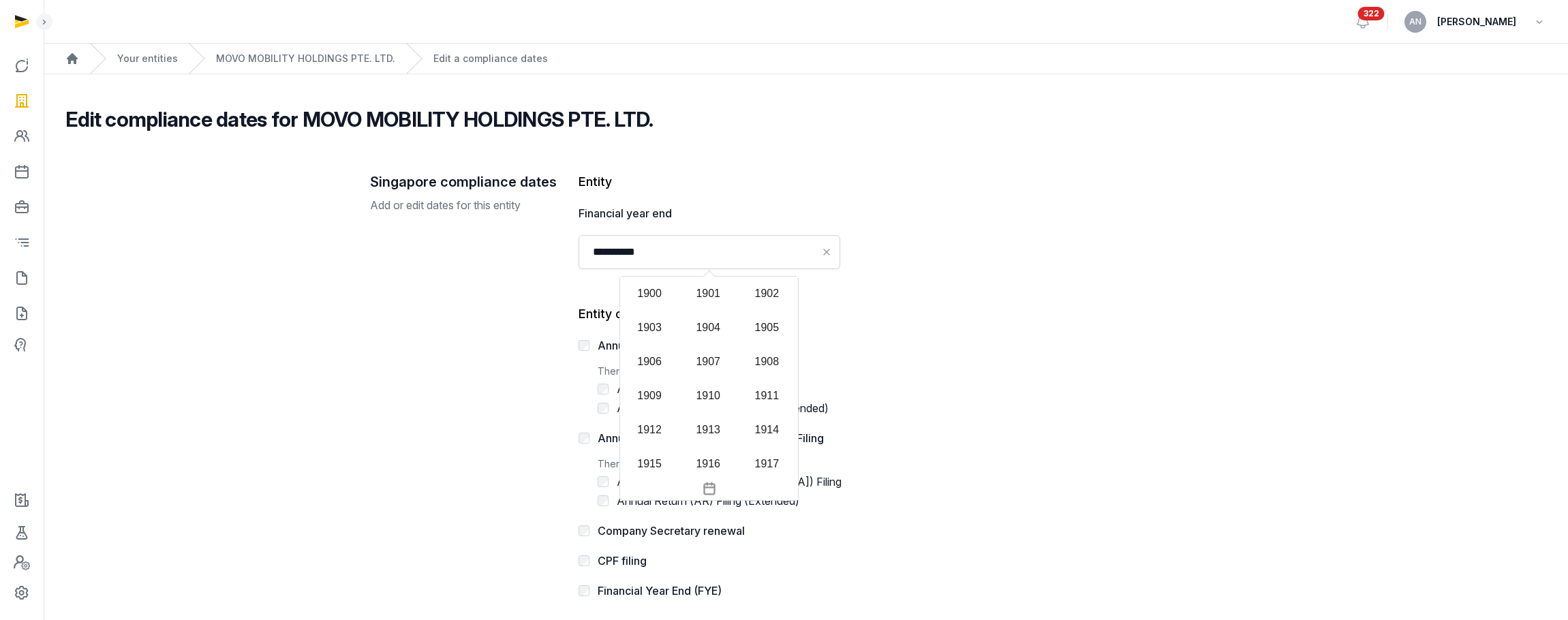
scroll to position [1308, 0]
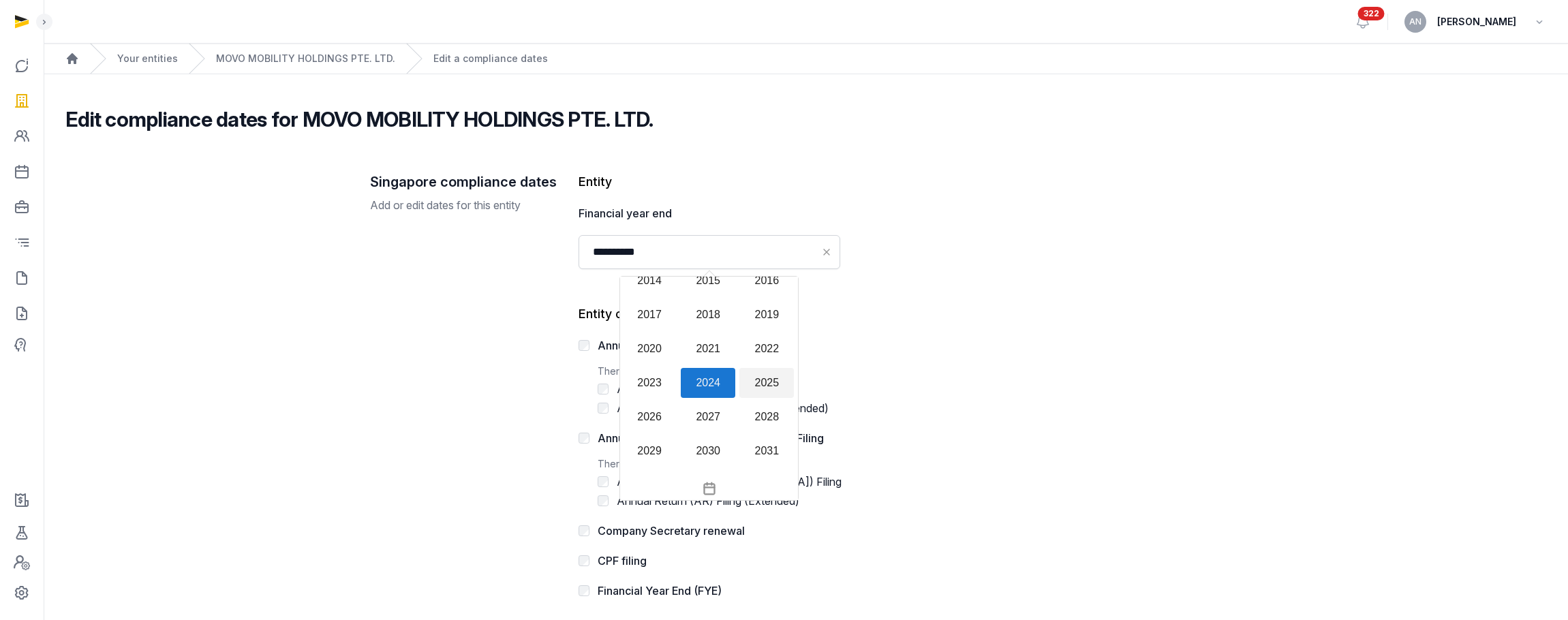
click at [766, 384] on div "2025" at bounding box center [767, 383] width 55 height 30
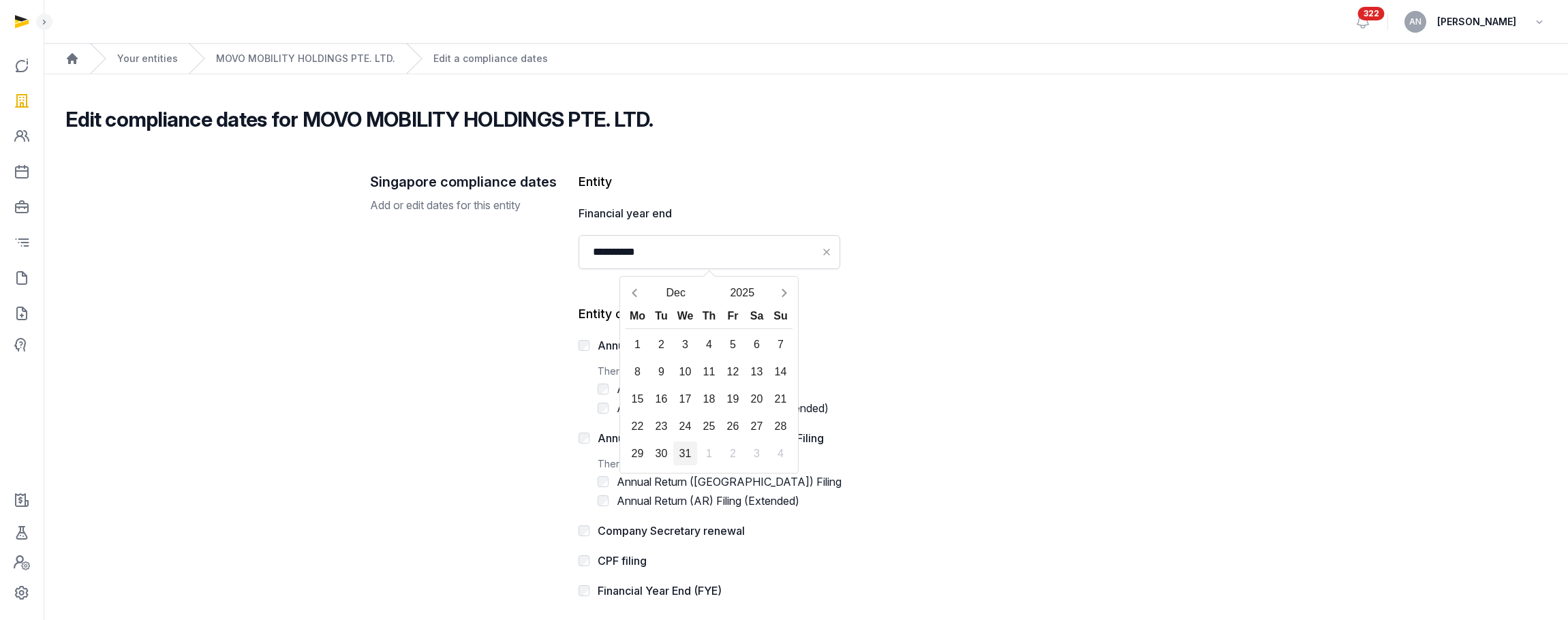
click at [683, 449] on div "31" at bounding box center [685, 453] width 24 height 24
type input "**********"
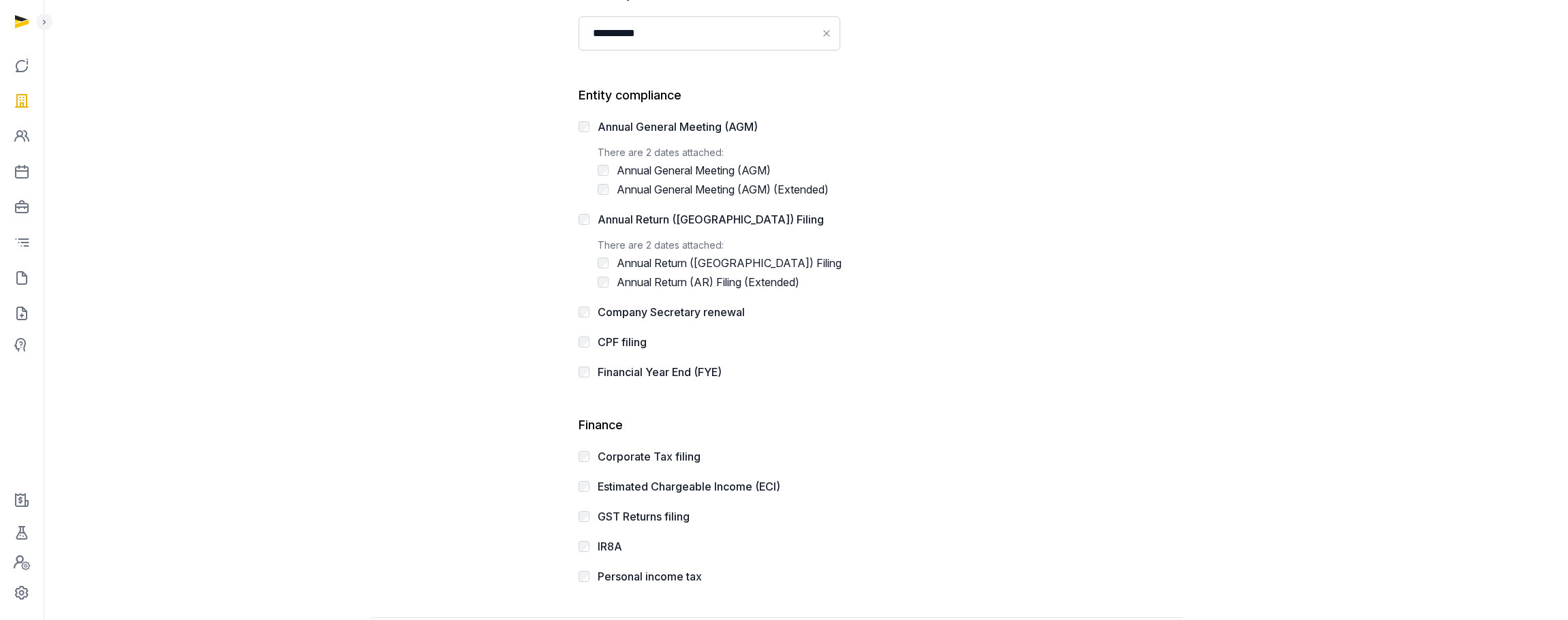
scroll to position [327, 0]
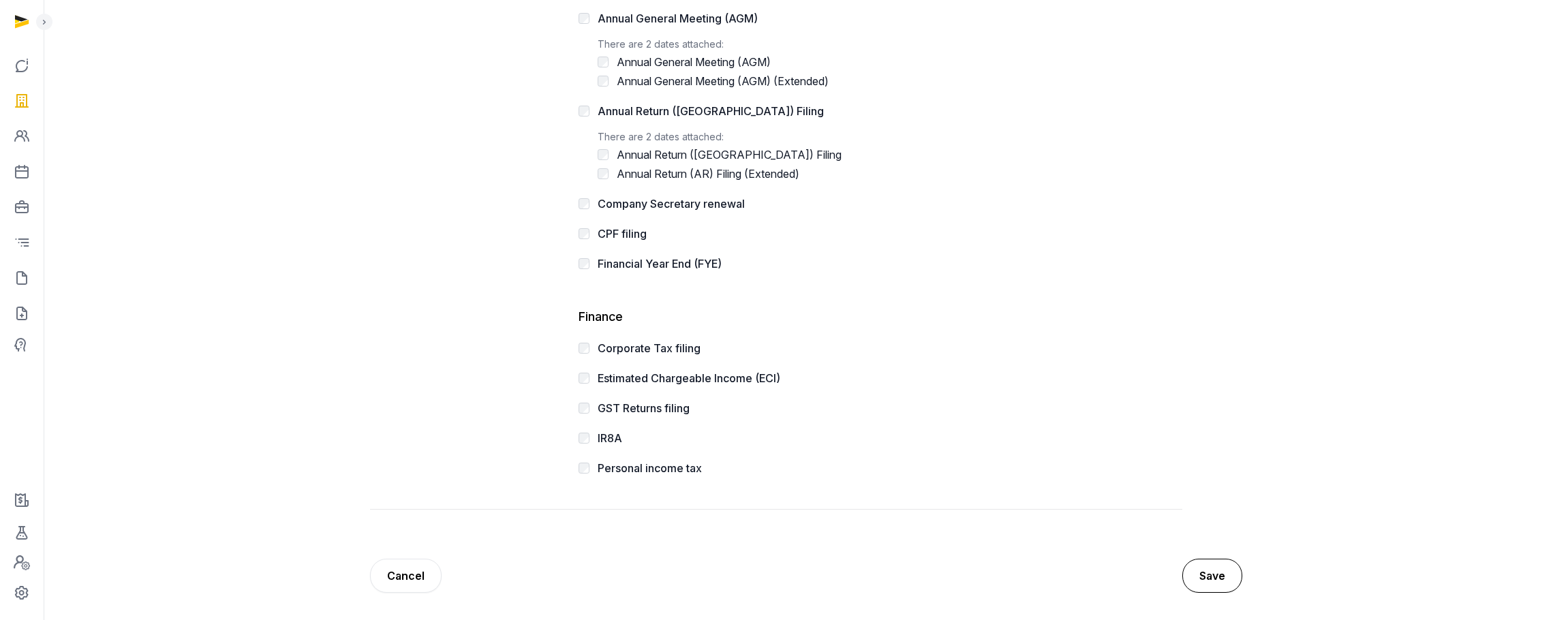
click at [1200, 572] on button "Save" at bounding box center [1212, 575] width 60 height 34
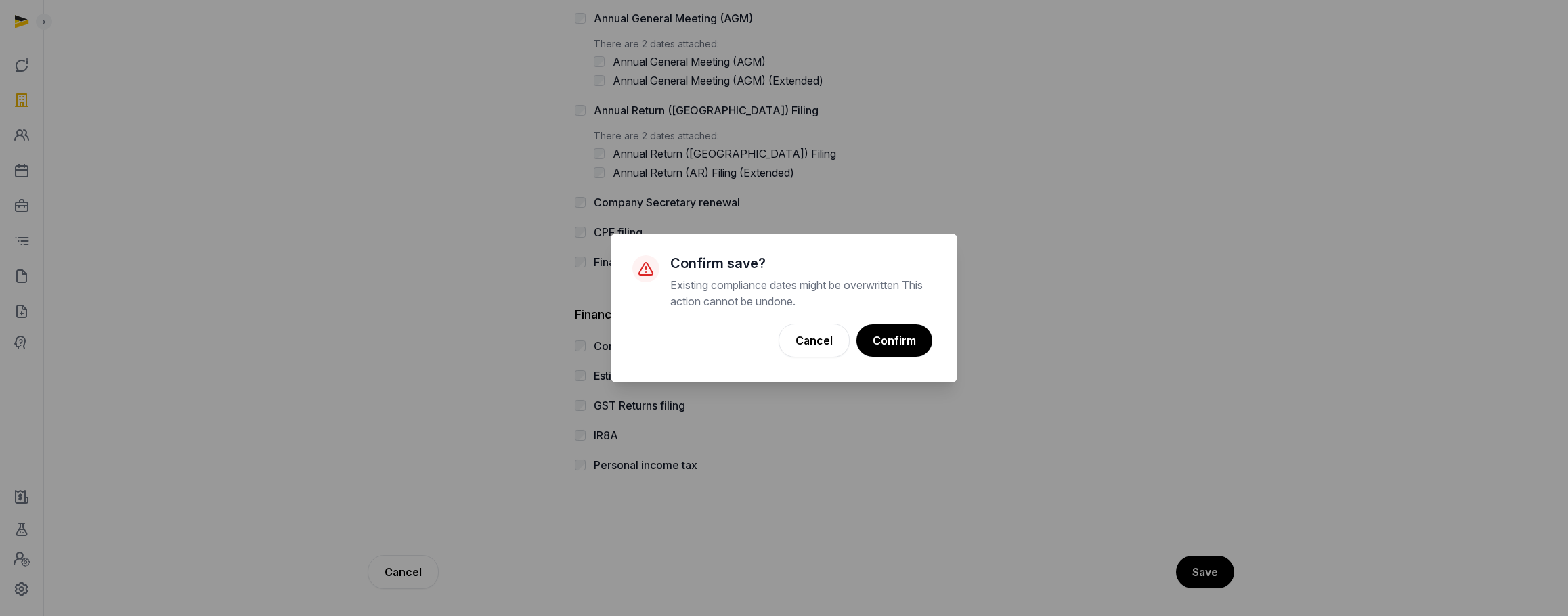
click at [916, 327] on button "Confirm" at bounding box center [894, 340] width 76 height 33
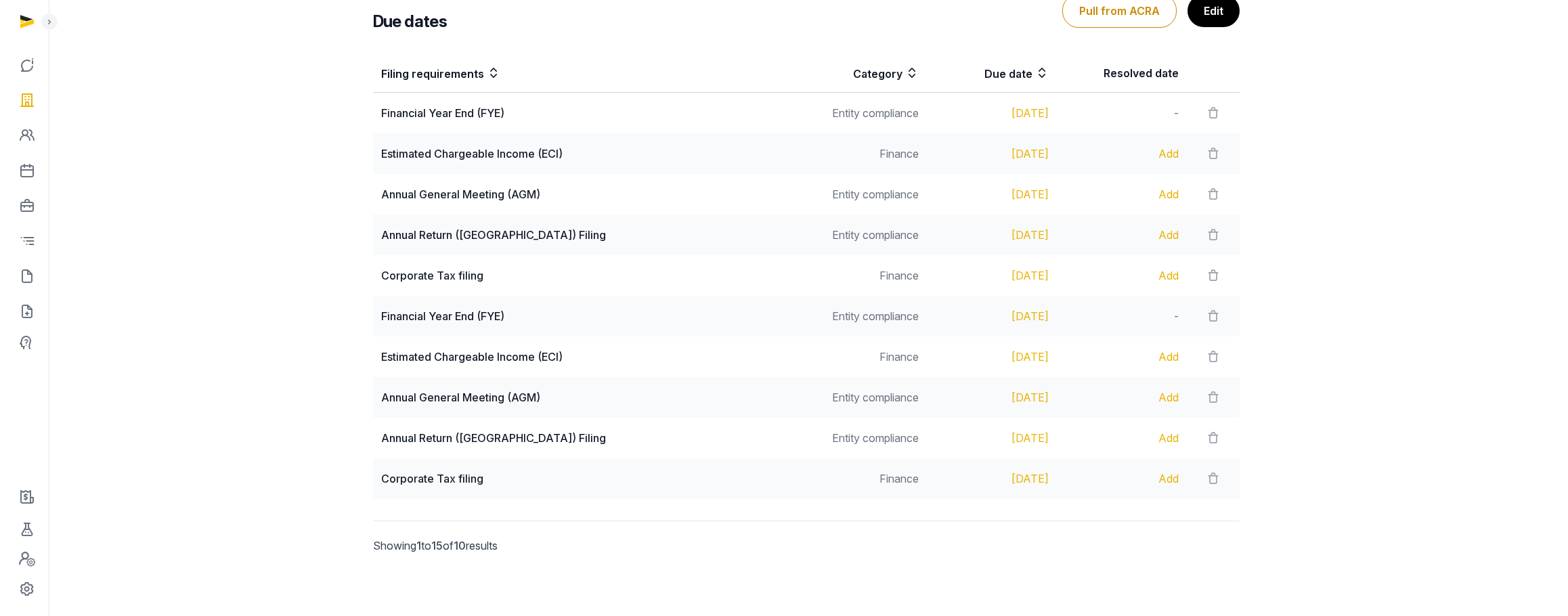
scroll to position [278, 0]
click at [1201, 108] on icon at bounding box center [1208, 110] width 14 height 19
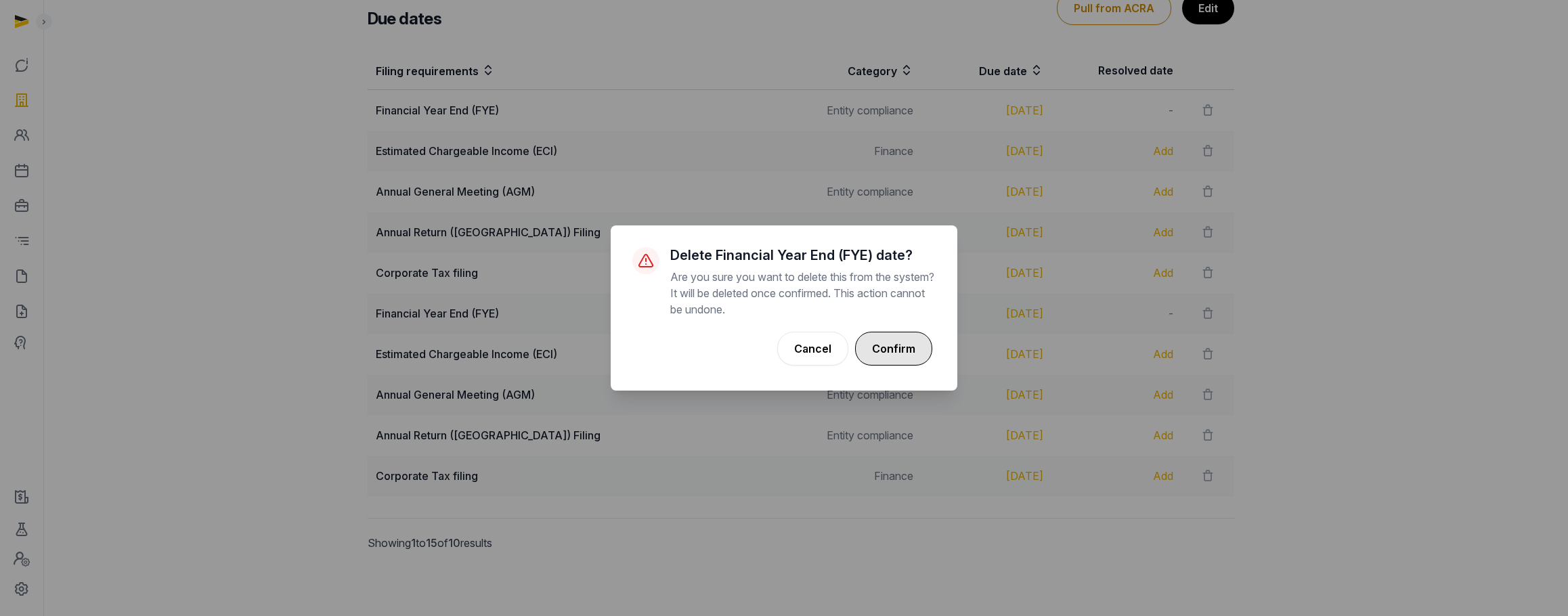
drag, startPoint x: 855, startPoint y: 345, endPoint x: 865, endPoint y: 348, distance: 10.4
click at [855, 345] on div "Cancel No Confirm" at bounding box center [784, 348] width 303 height 41
click at [874, 350] on button "Confirm" at bounding box center [894, 348] width 76 height 33
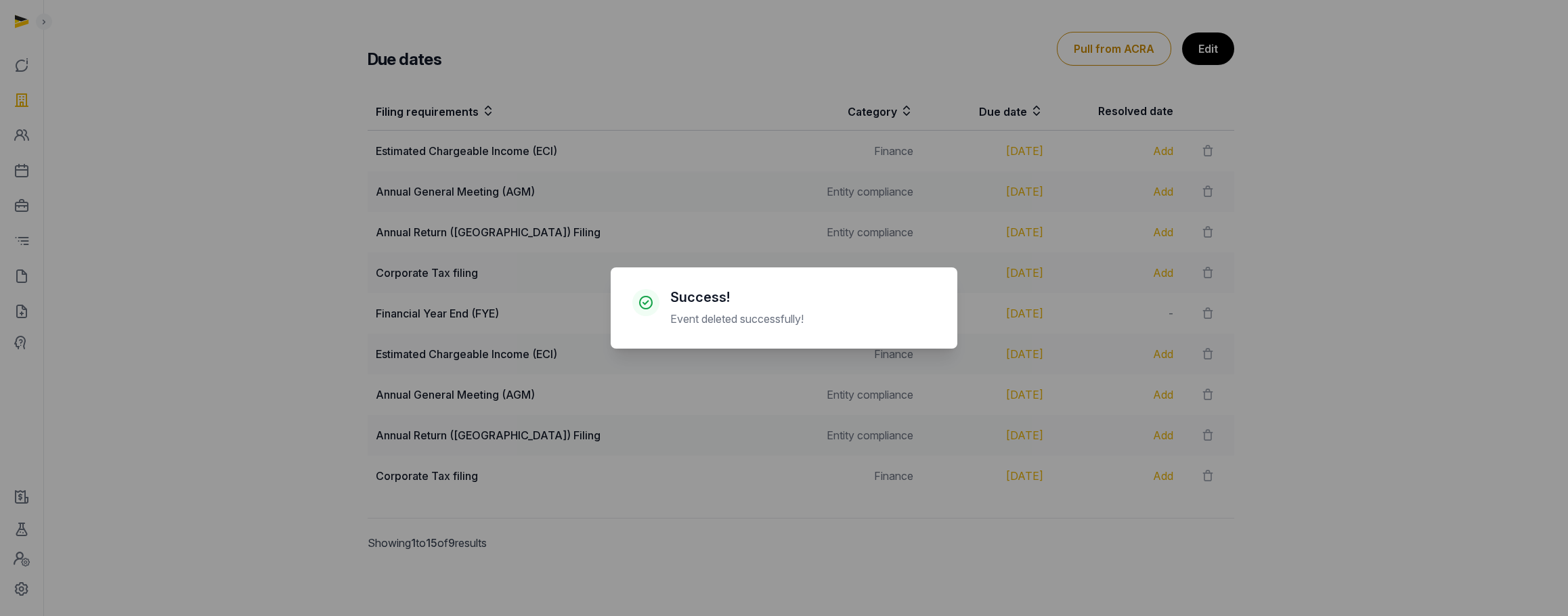
scroll to position [237, 0]
click at [1208, 152] on div "× Success! Event deleted successfully! Cancel No OK" at bounding box center [784, 308] width 1568 height 616
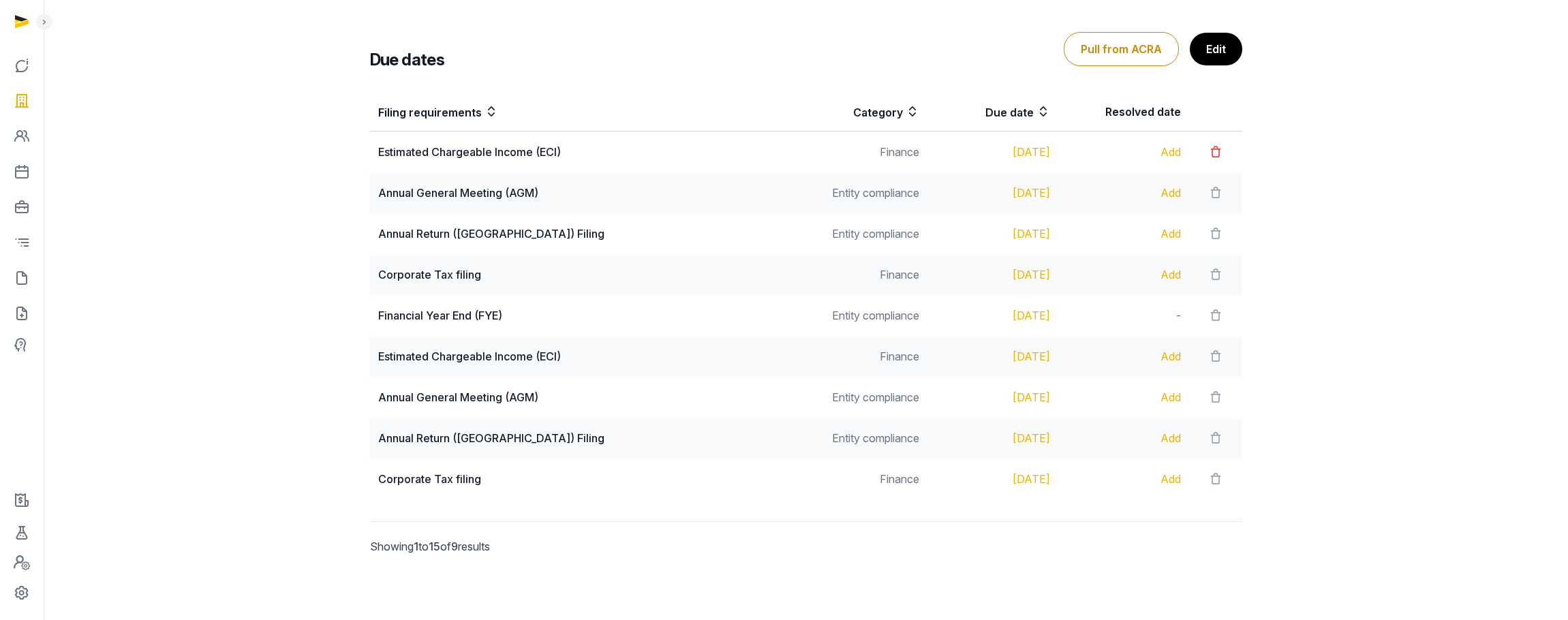
click at [1212, 153] on icon at bounding box center [1215, 152] width 14 height 19
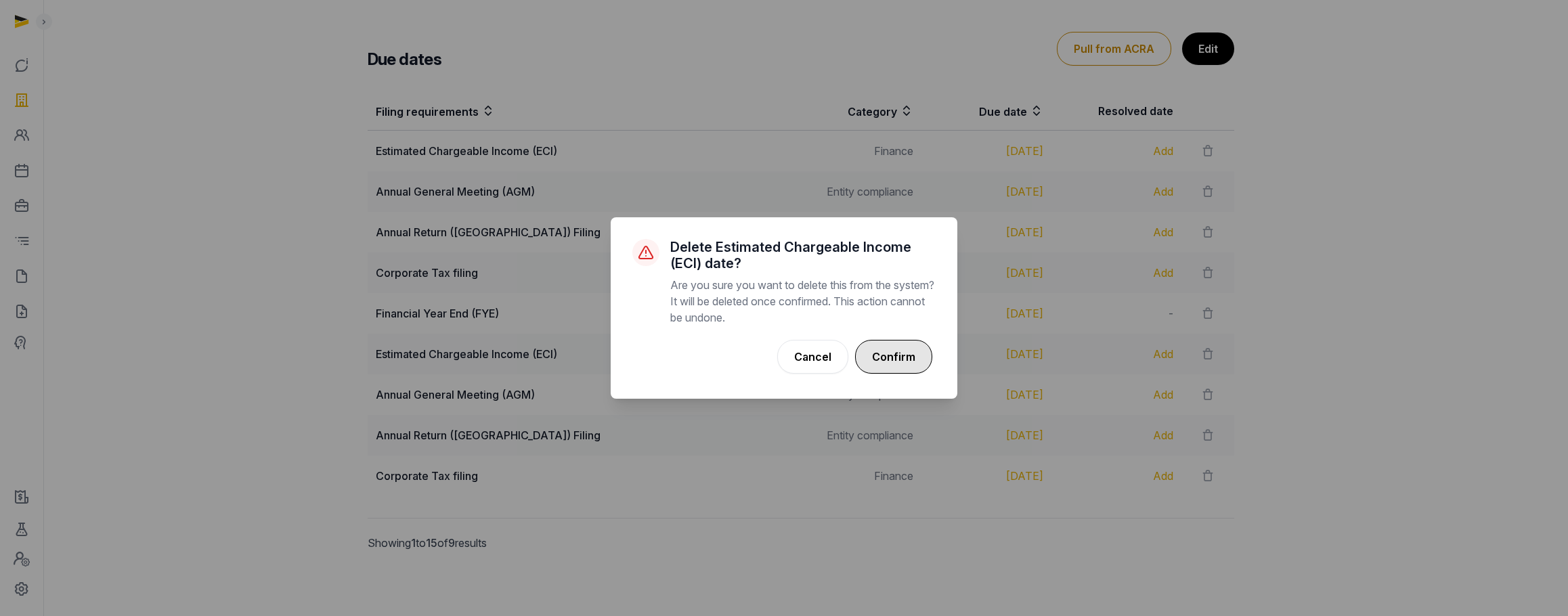
click at [920, 351] on button "Confirm" at bounding box center [894, 357] width 77 height 34
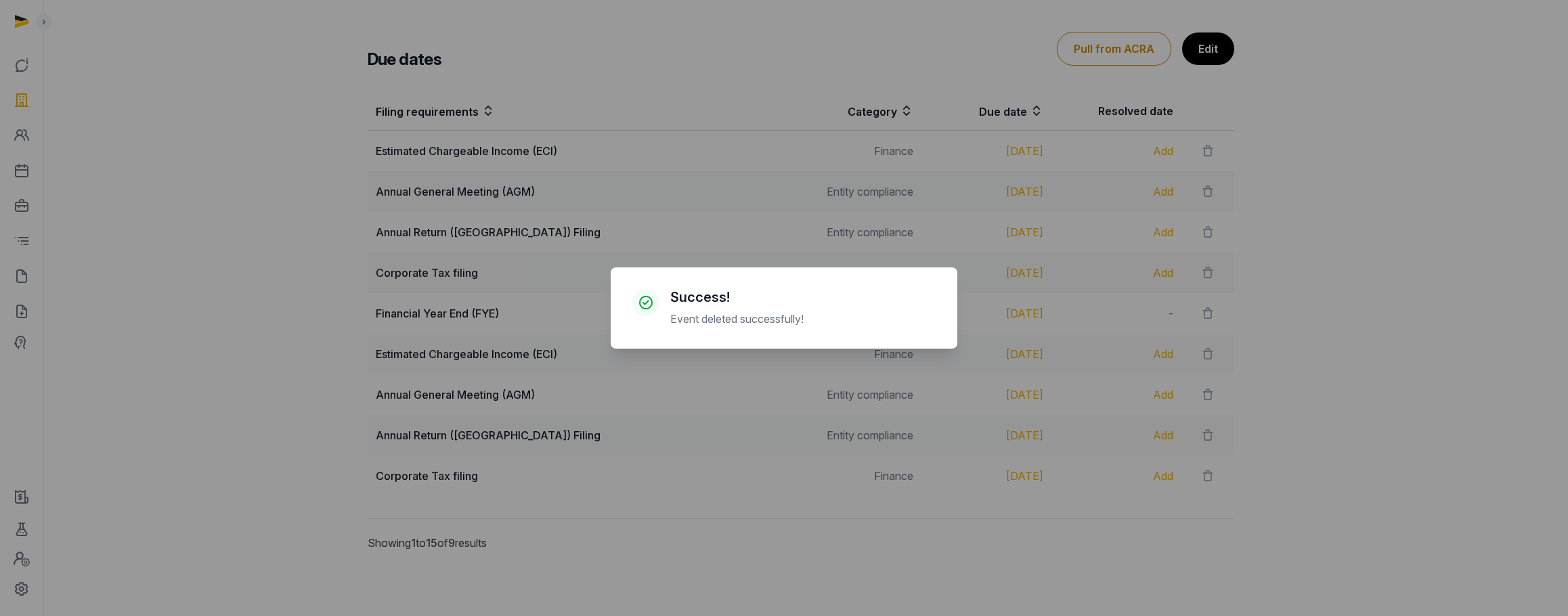
scroll to position [197, 0]
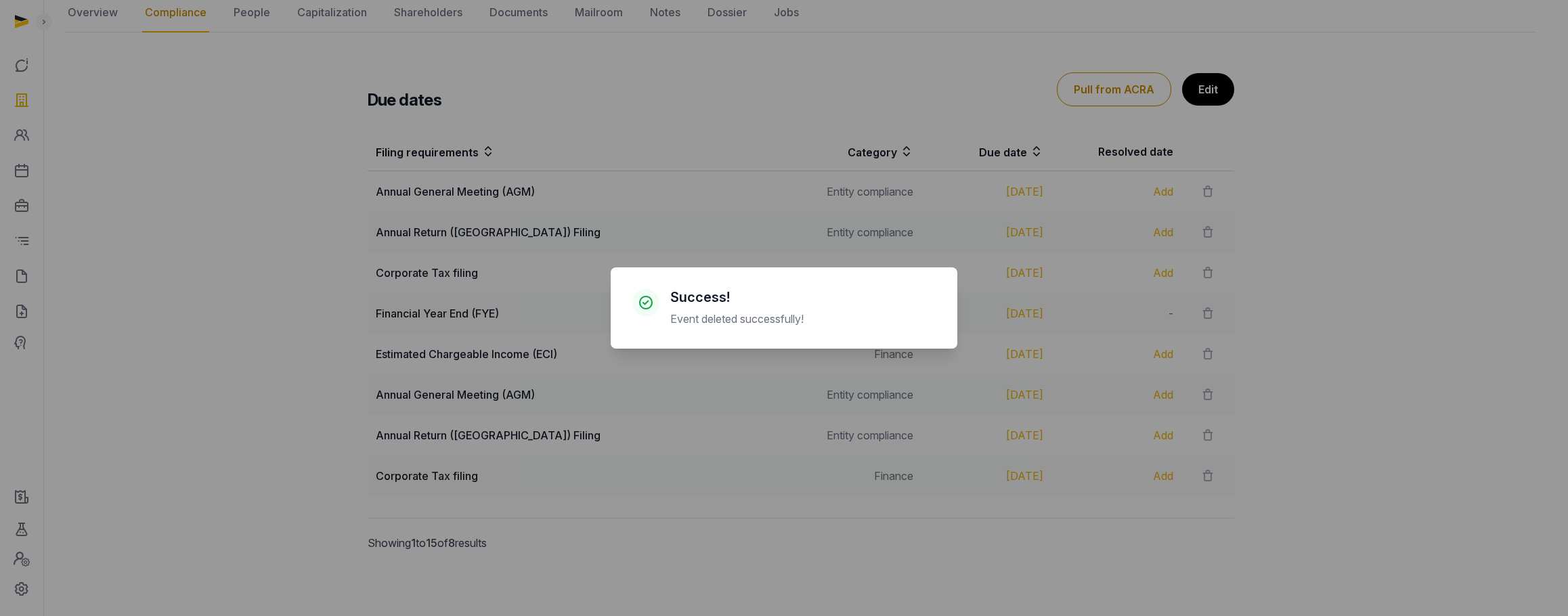
click at [1195, 185] on div "× Success! Event deleted successfully! Cancel No OK" at bounding box center [784, 308] width 1568 height 616
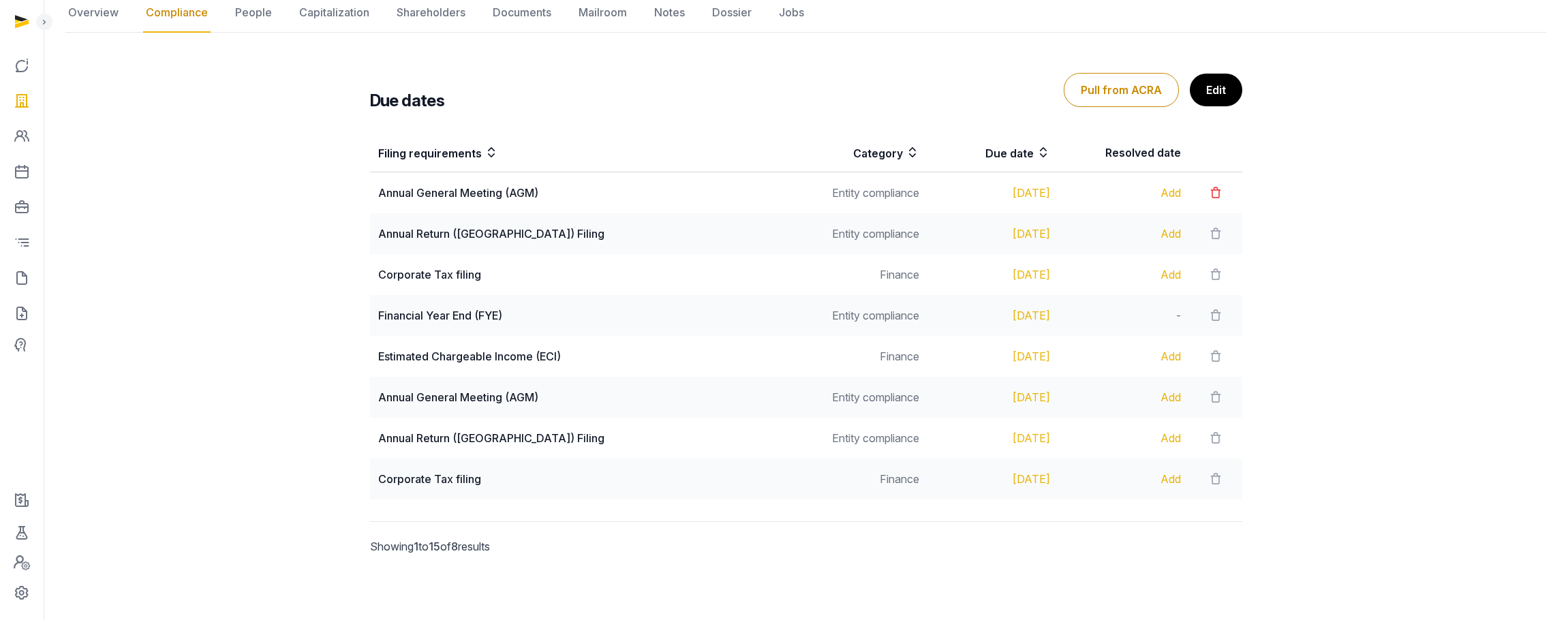
click at [1209, 189] on icon at bounding box center [1215, 192] width 14 height 19
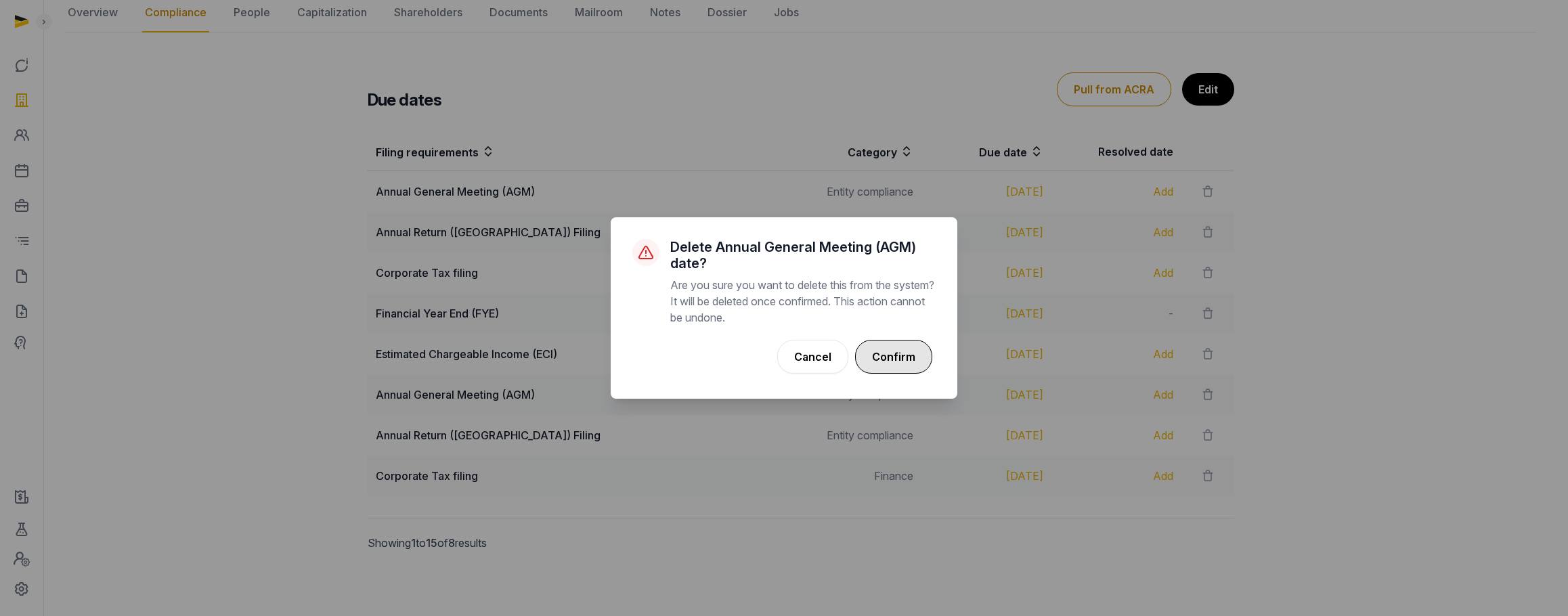
click at [908, 364] on button "Confirm" at bounding box center [894, 357] width 77 height 34
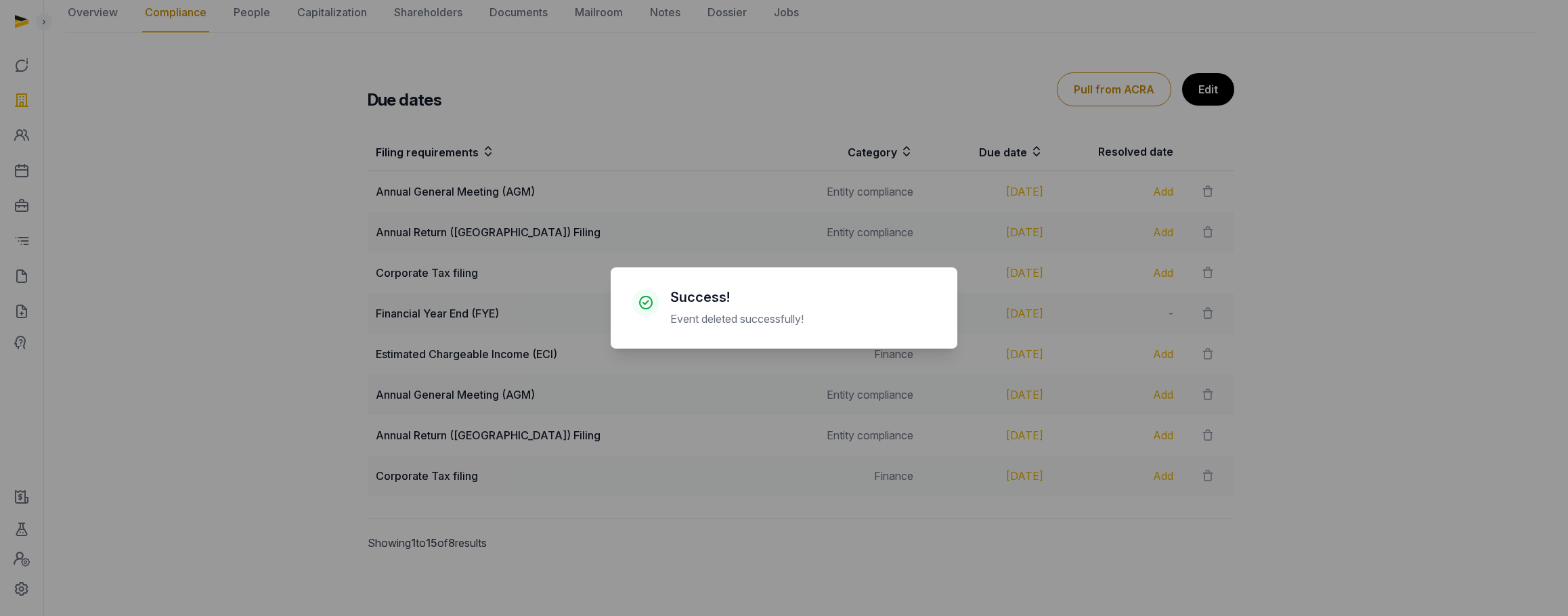
scroll to position [157, 0]
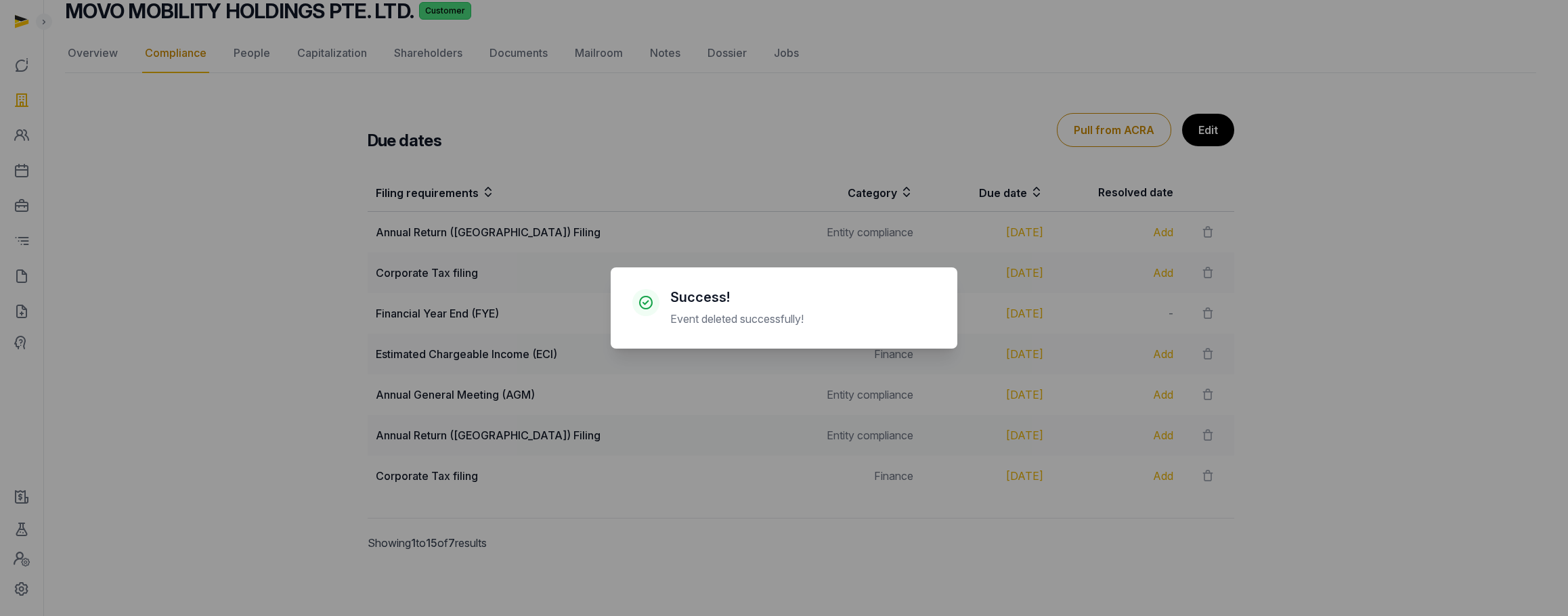
click at [1194, 236] on div "× Success! Event deleted successfully! Cancel No OK" at bounding box center [784, 308] width 1568 height 616
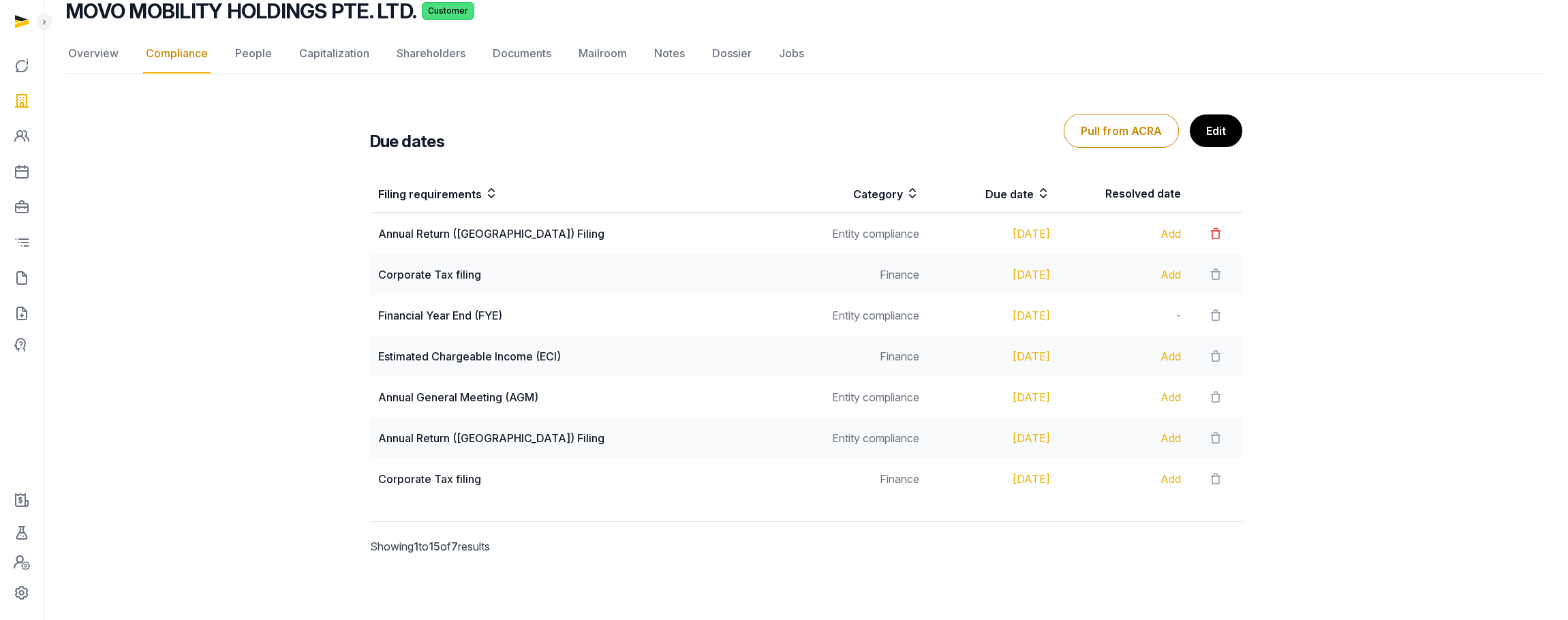
click at [1209, 235] on icon at bounding box center [1215, 234] width 14 height 19
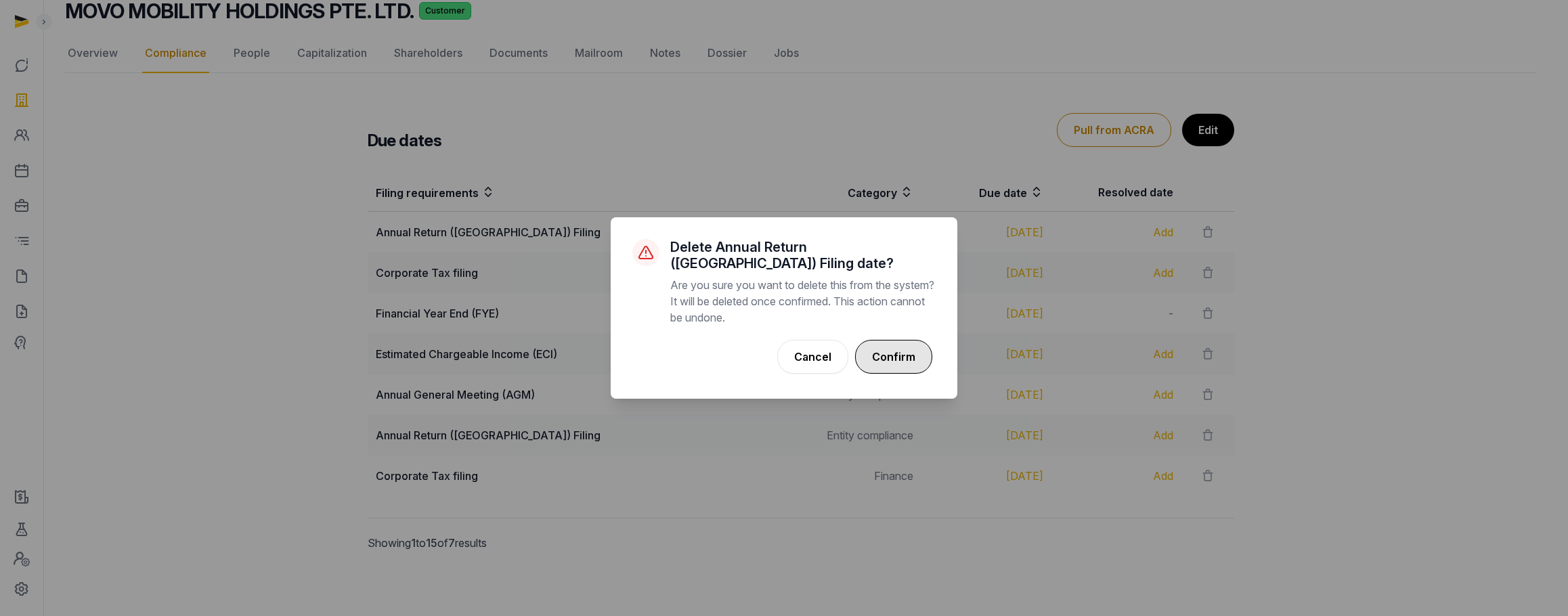
click at [912, 343] on button "Confirm" at bounding box center [894, 357] width 77 height 34
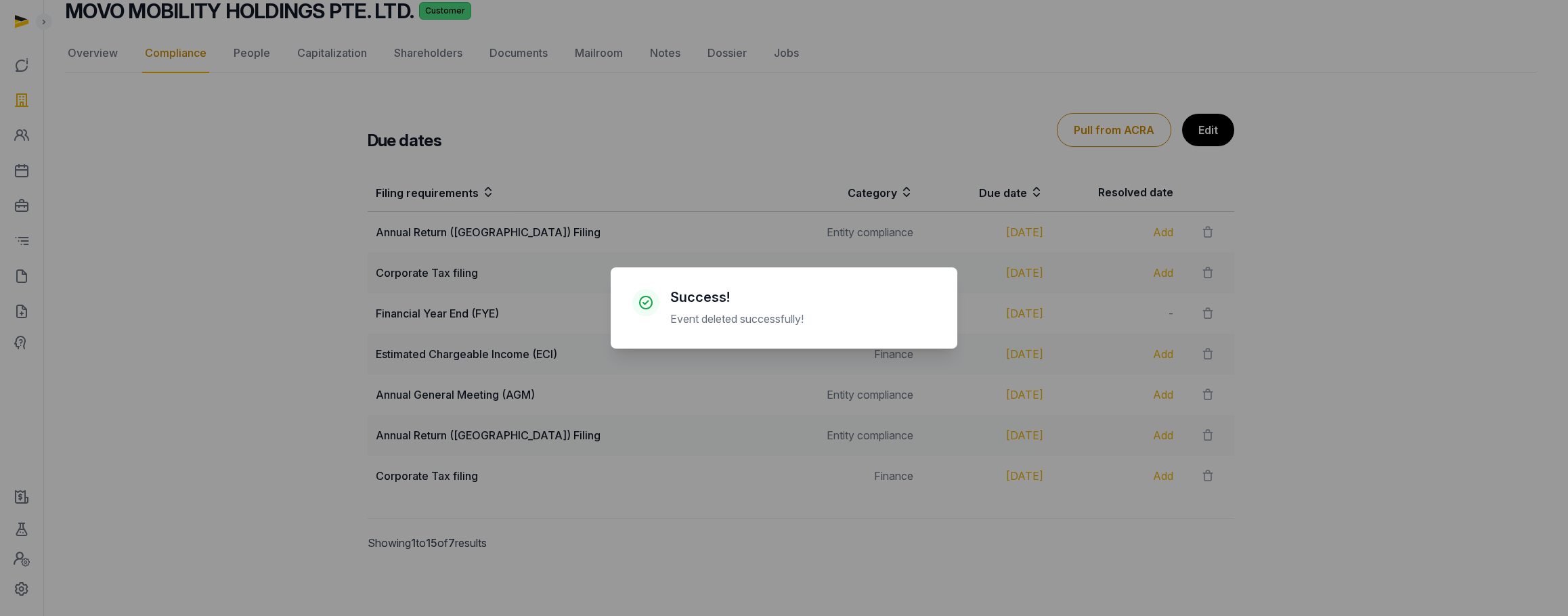
scroll to position [116, 0]
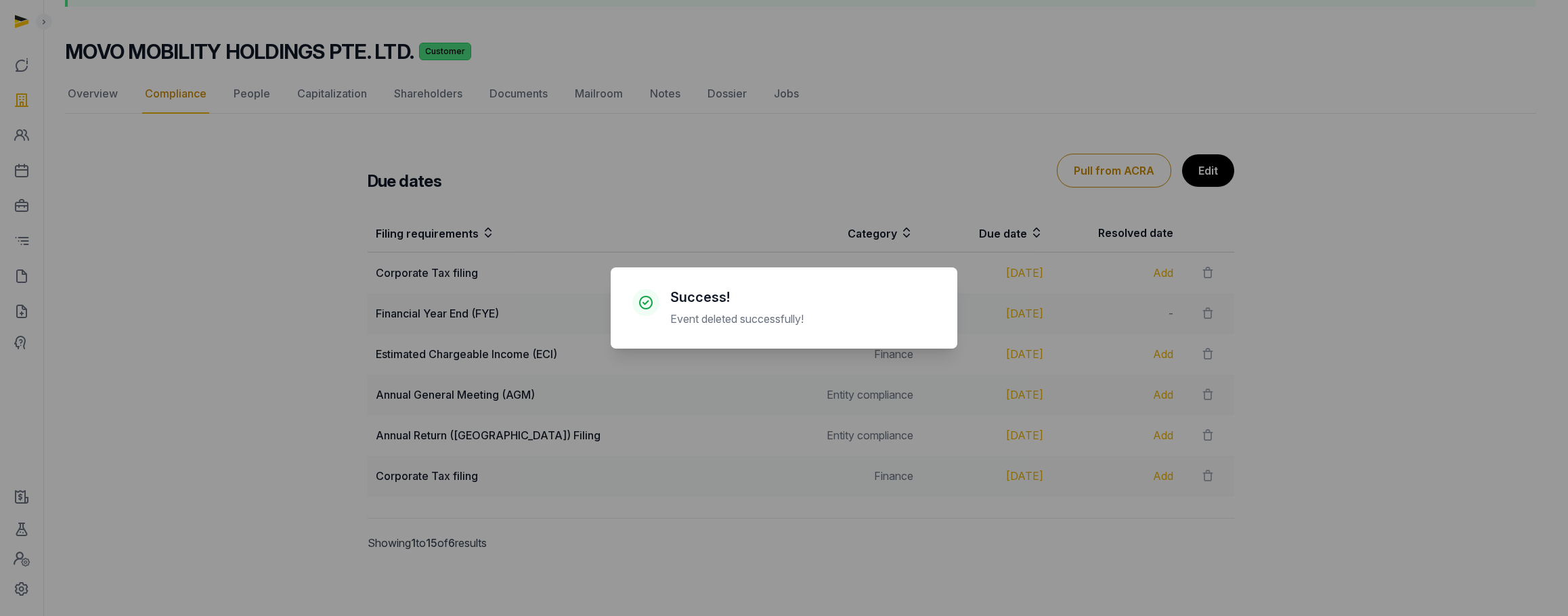
click at [943, 311] on div "× Success! Event deleted successfully! Cancel No OK" at bounding box center [784, 308] width 347 height 81
drag, startPoint x: 1203, startPoint y: 266, endPoint x: 1111, endPoint y: 275, distance: 92.4
click at [1202, 266] on div "× Success! Event deleted successfully! Cancel No OK" at bounding box center [784, 308] width 1568 height 616
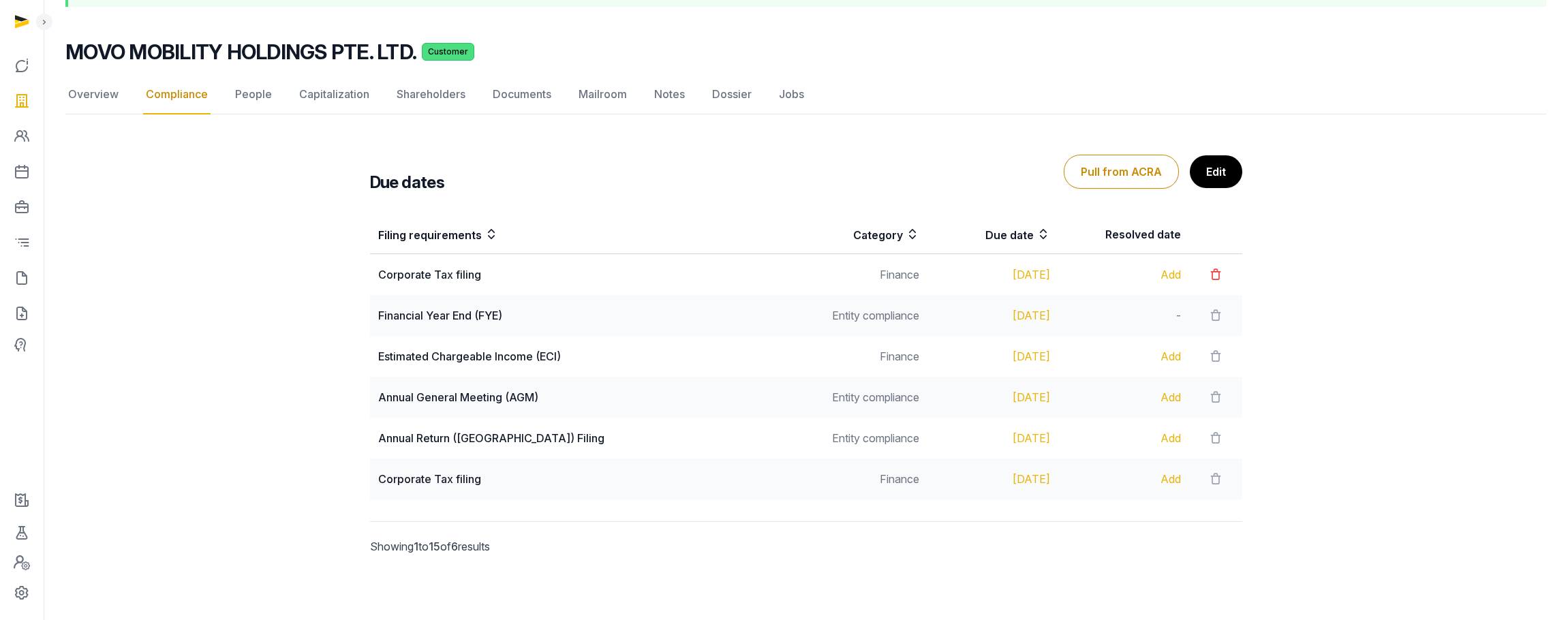
click at [1216, 275] on icon at bounding box center [1215, 274] width 14 height 19
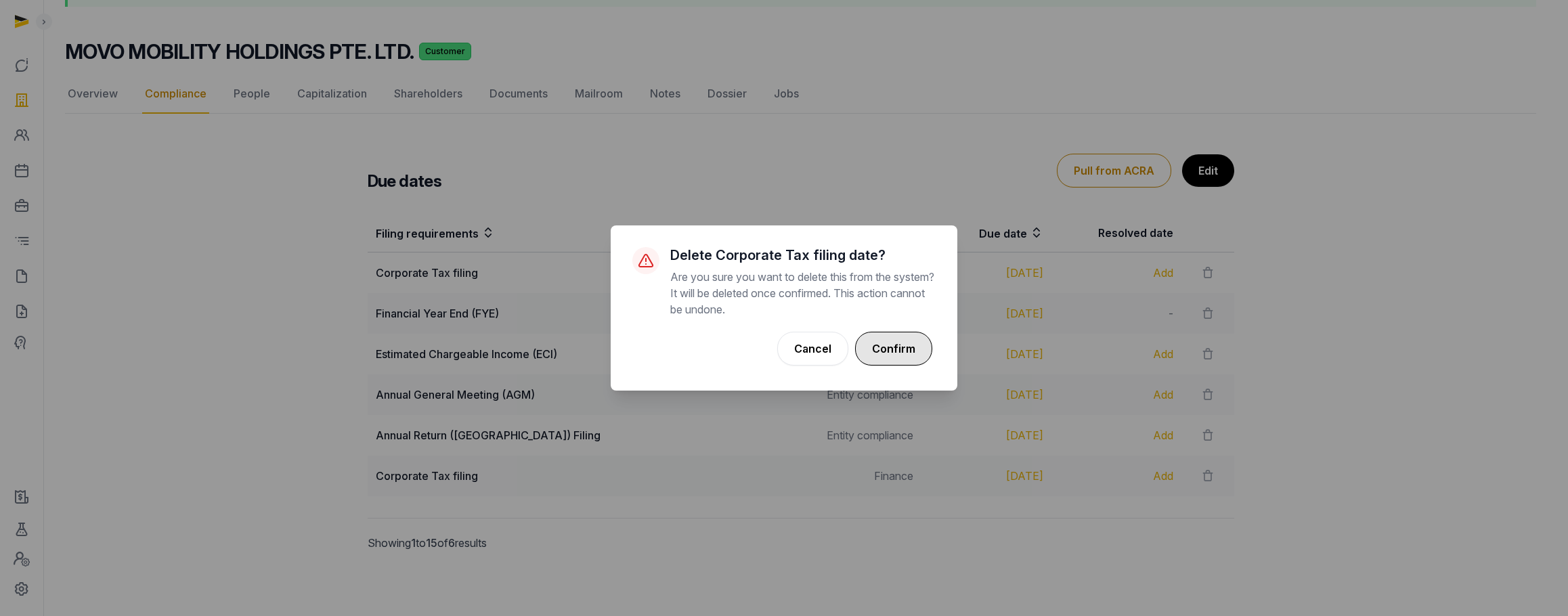
click at [883, 338] on button "Confirm" at bounding box center [894, 348] width 77 height 34
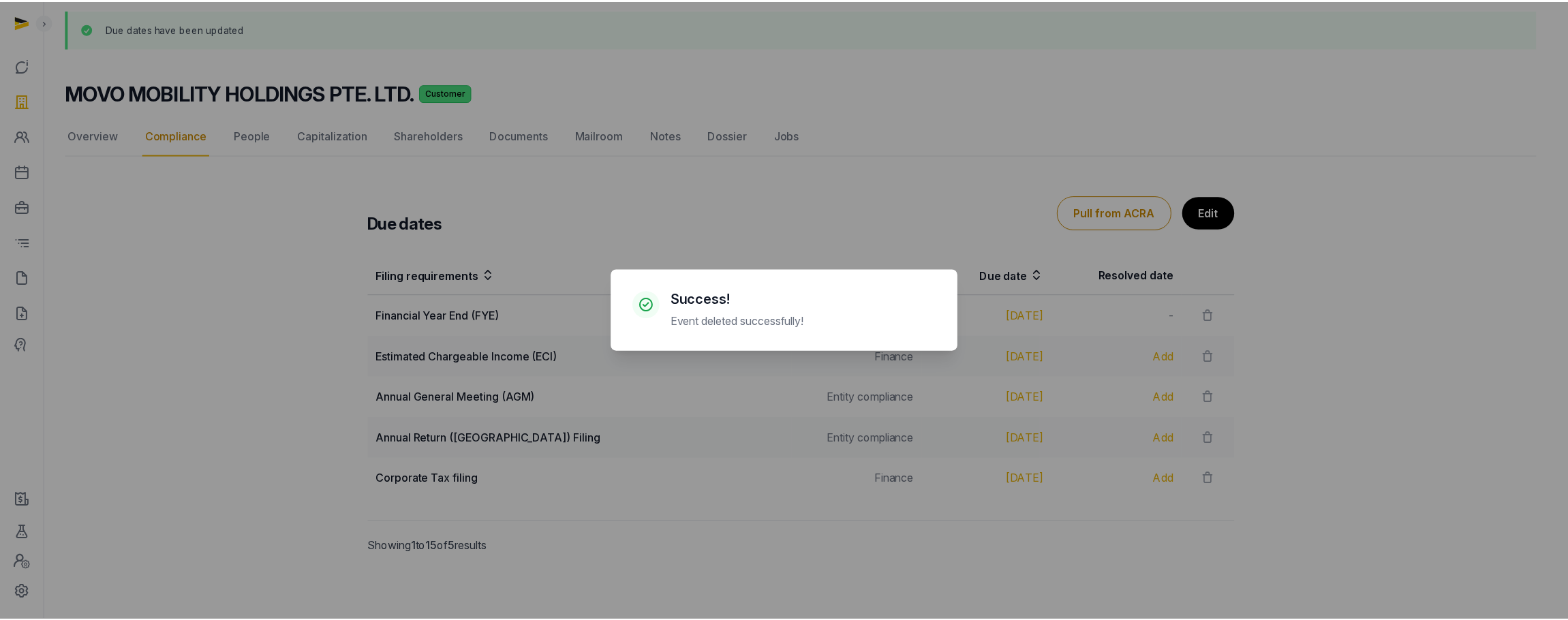
scroll to position [76, 0]
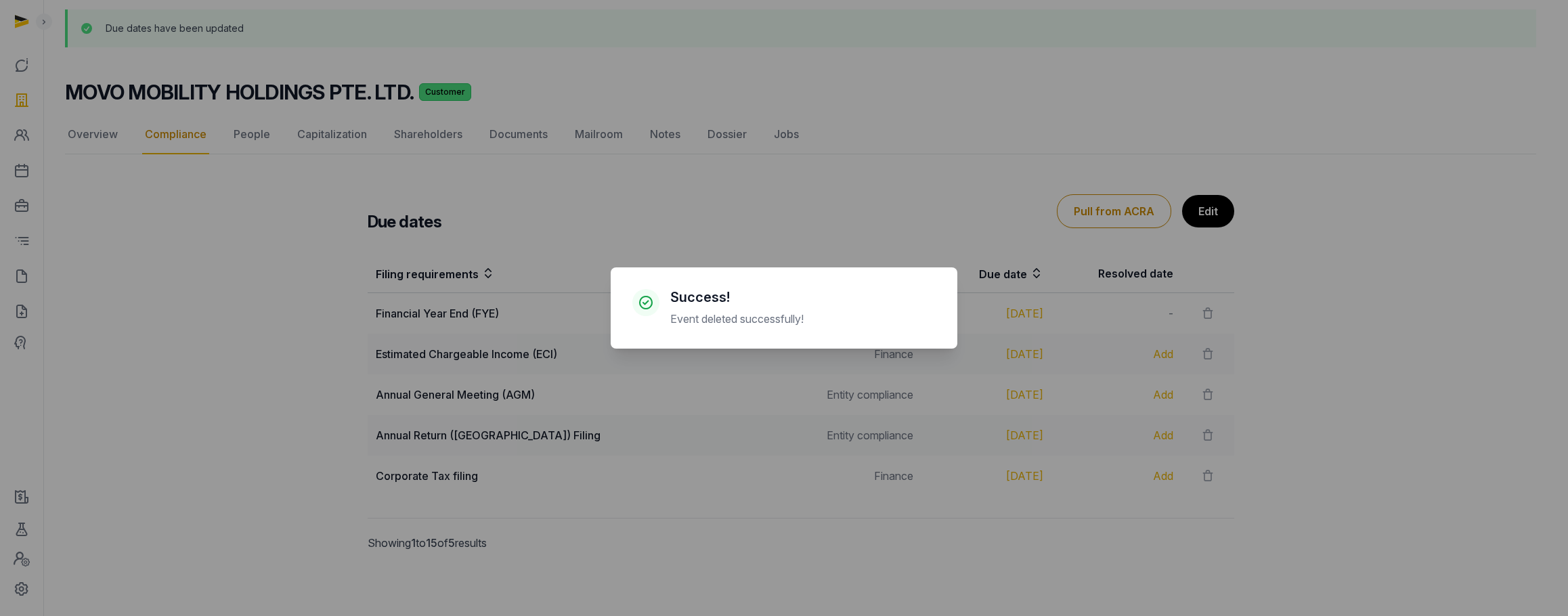
click at [856, 214] on div "× Success! Event deleted successfully! Cancel No OK" at bounding box center [784, 308] width 1568 height 616
